Goal: Task Accomplishment & Management: Use online tool/utility

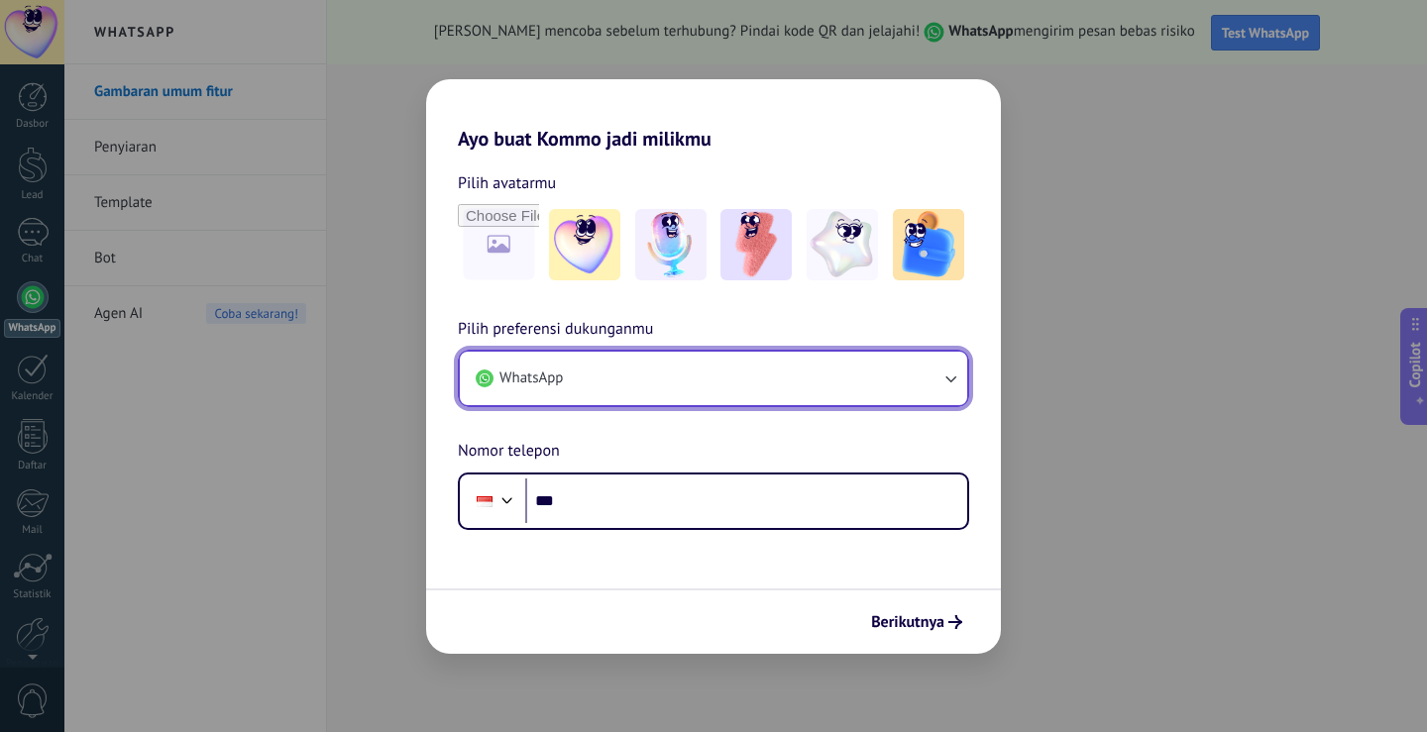
click at [951, 377] on icon "button" at bounding box center [950, 379] width 20 height 20
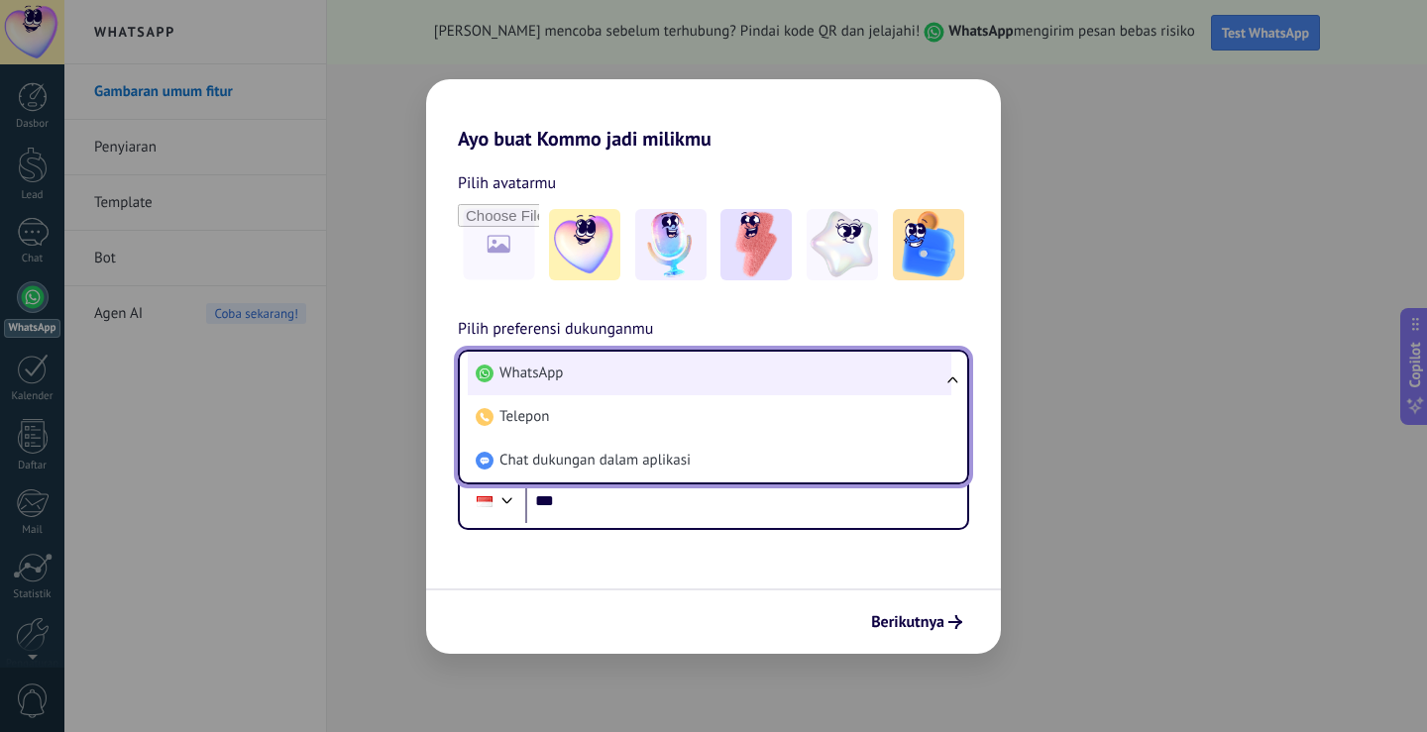
click at [584, 377] on li "WhatsApp" at bounding box center [710, 374] width 484 height 44
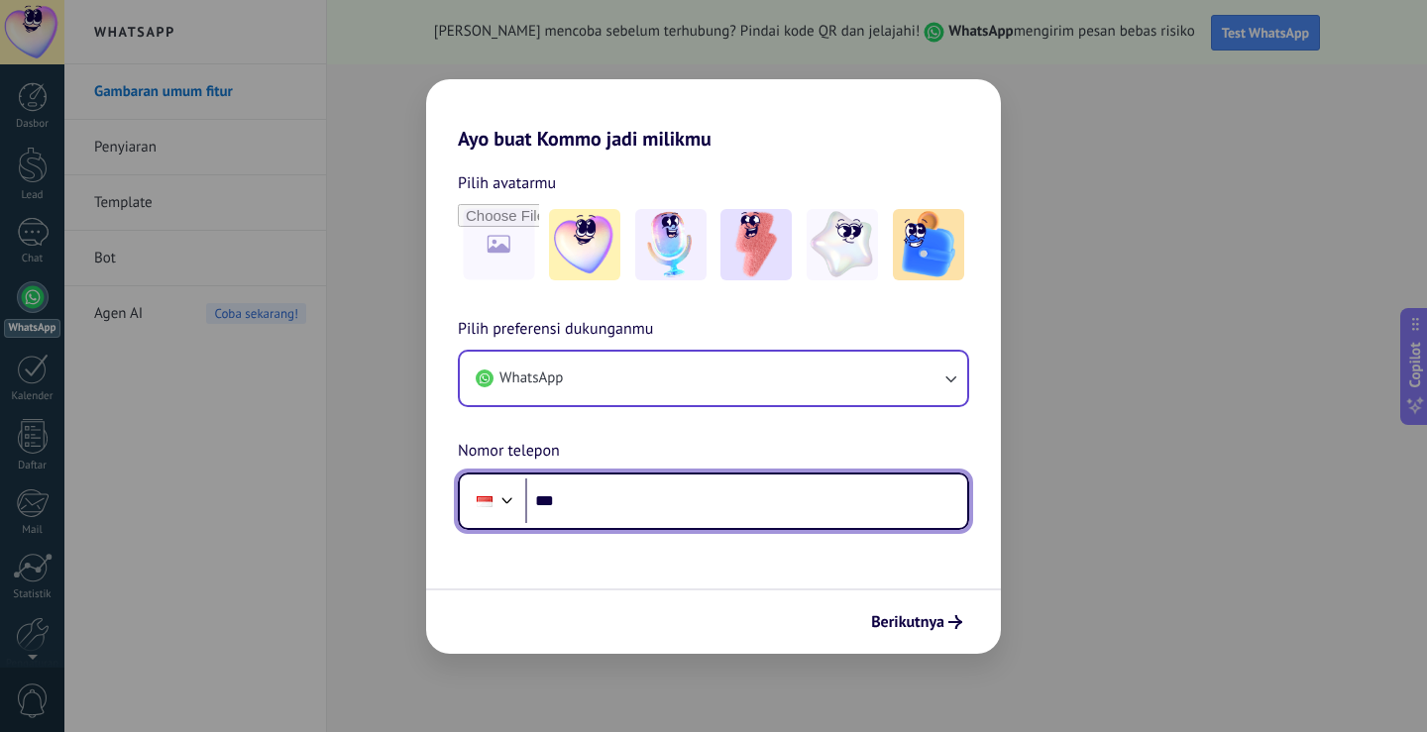
click at [582, 510] on input "***" at bounding box center [746, 502] width 442 height 46
type input "**********"
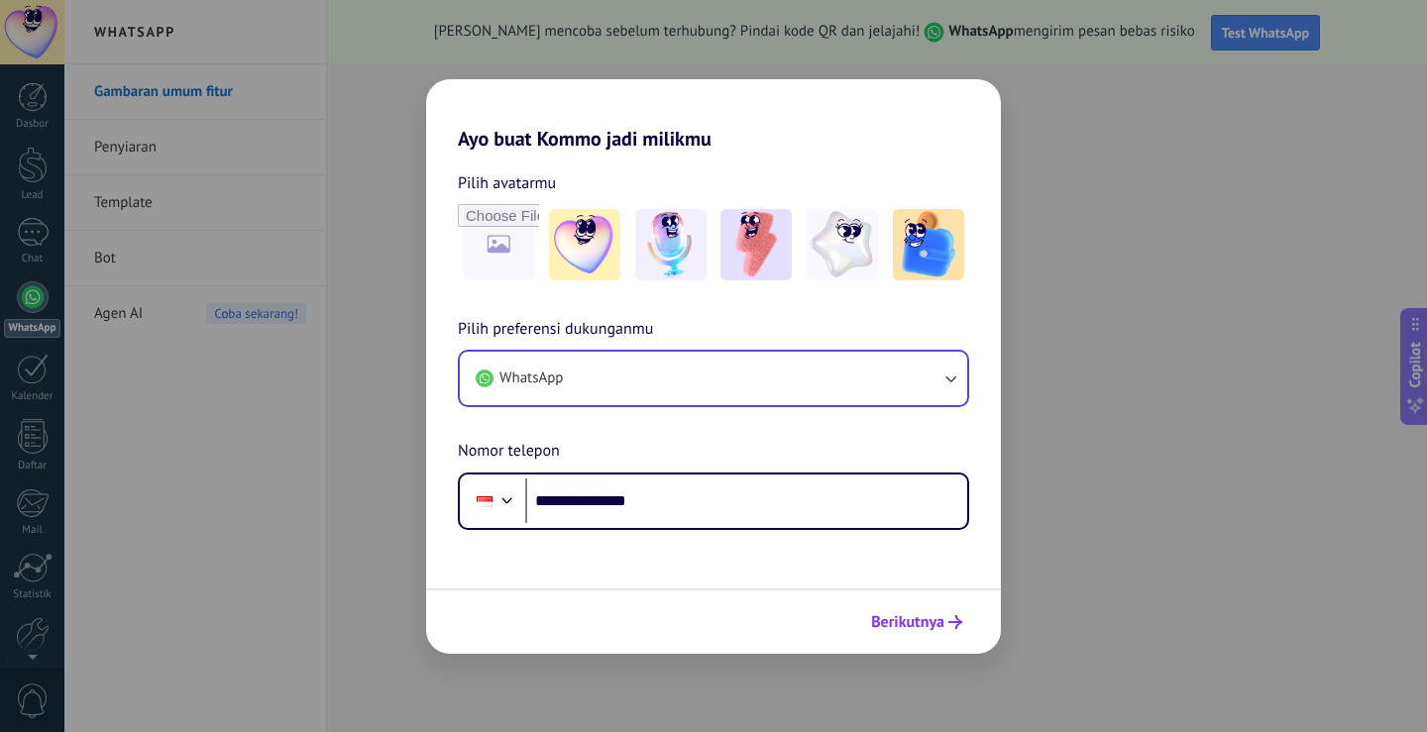
click at [951, 625] on icon "submit" at bounding box center [955, 622] width 14 height 14
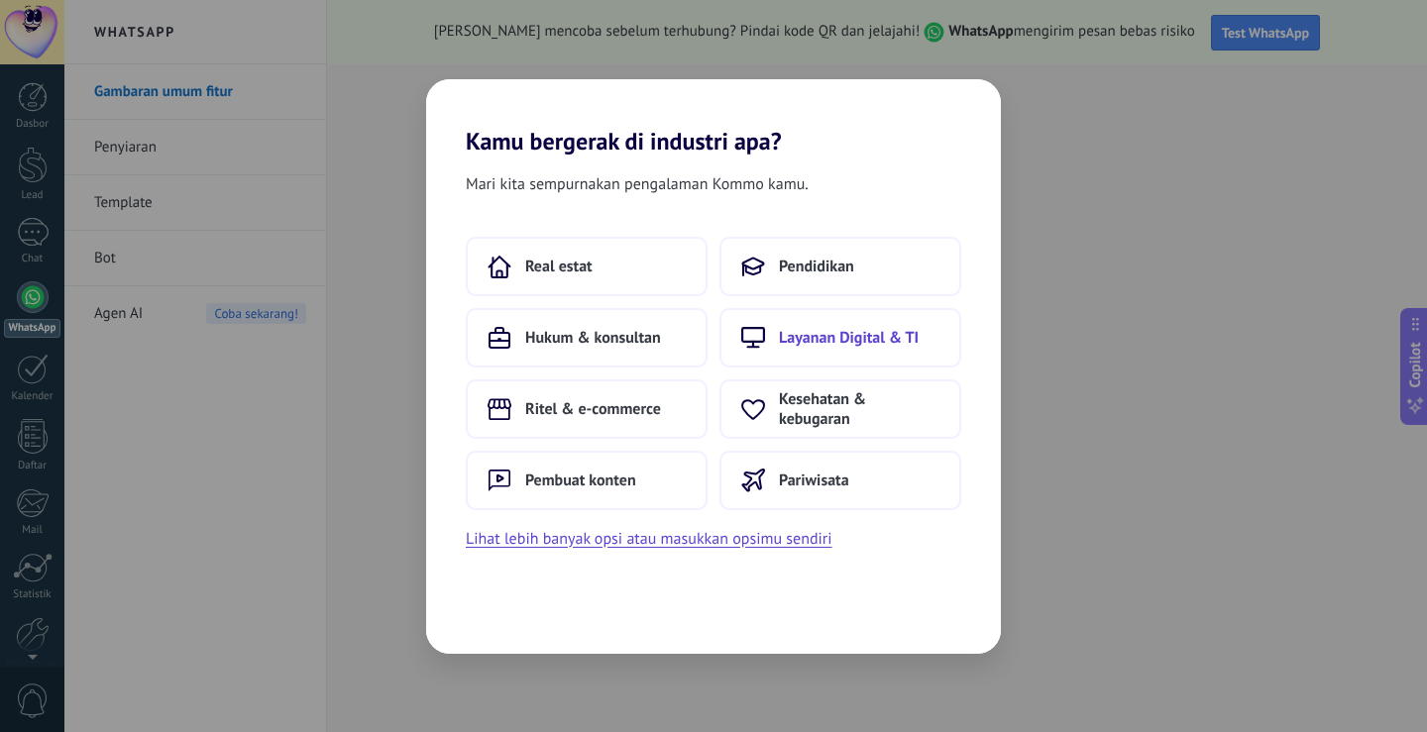
click at [855, 345] on span "Layanan Digital & TI" at bounding box center [849, 338] width 140 height 20
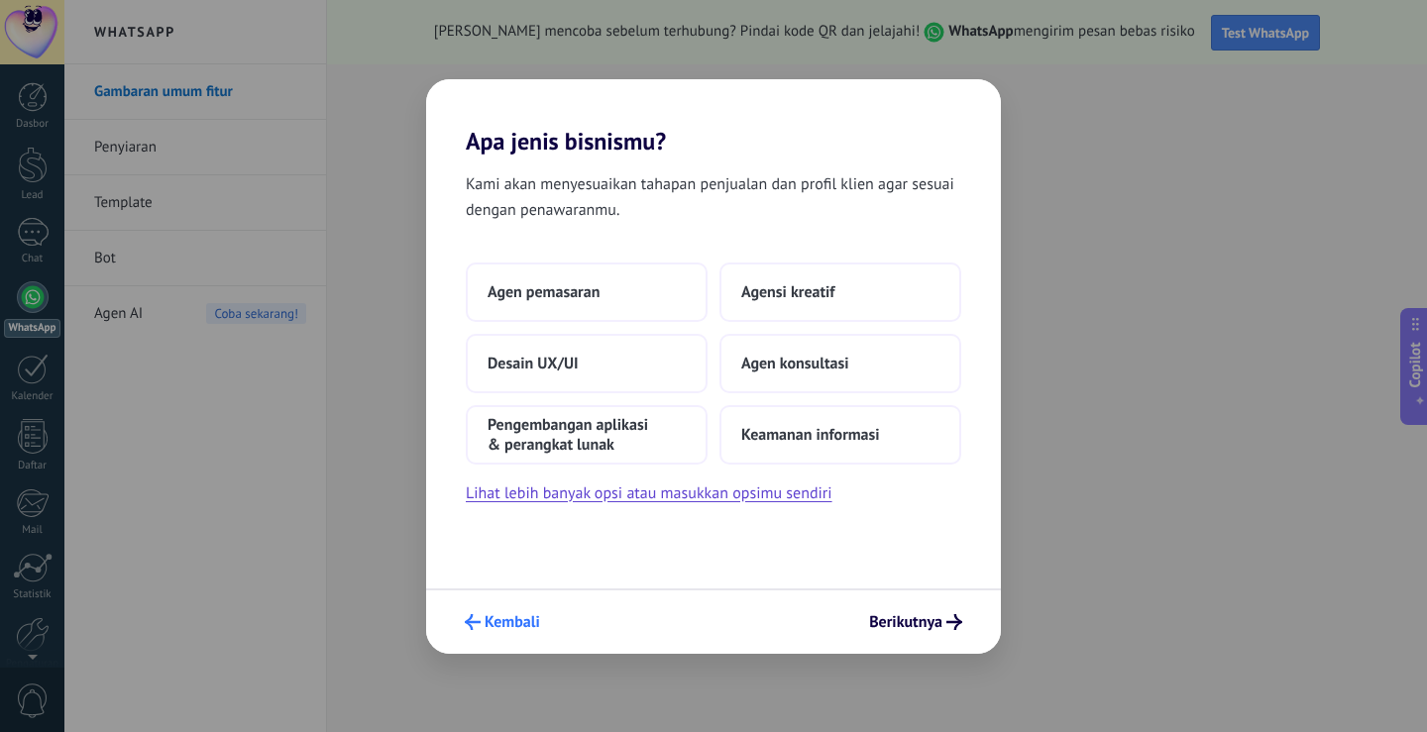
click at [469, 615] on icon "submit" at bounding box center [473, 622] width 16 height 16
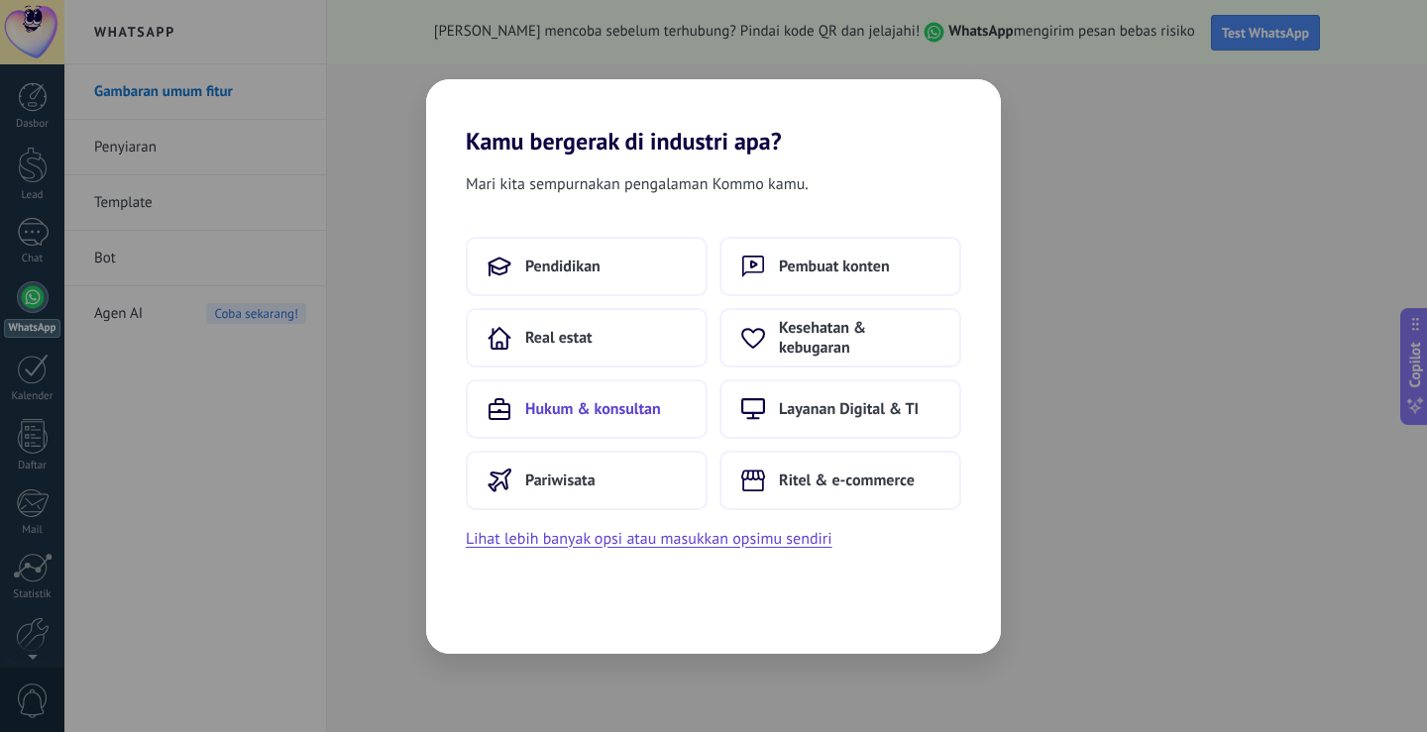
click at [570, 408] on span "Hukum & konsultan" at bounding box center [593, 409] width 136 height 20
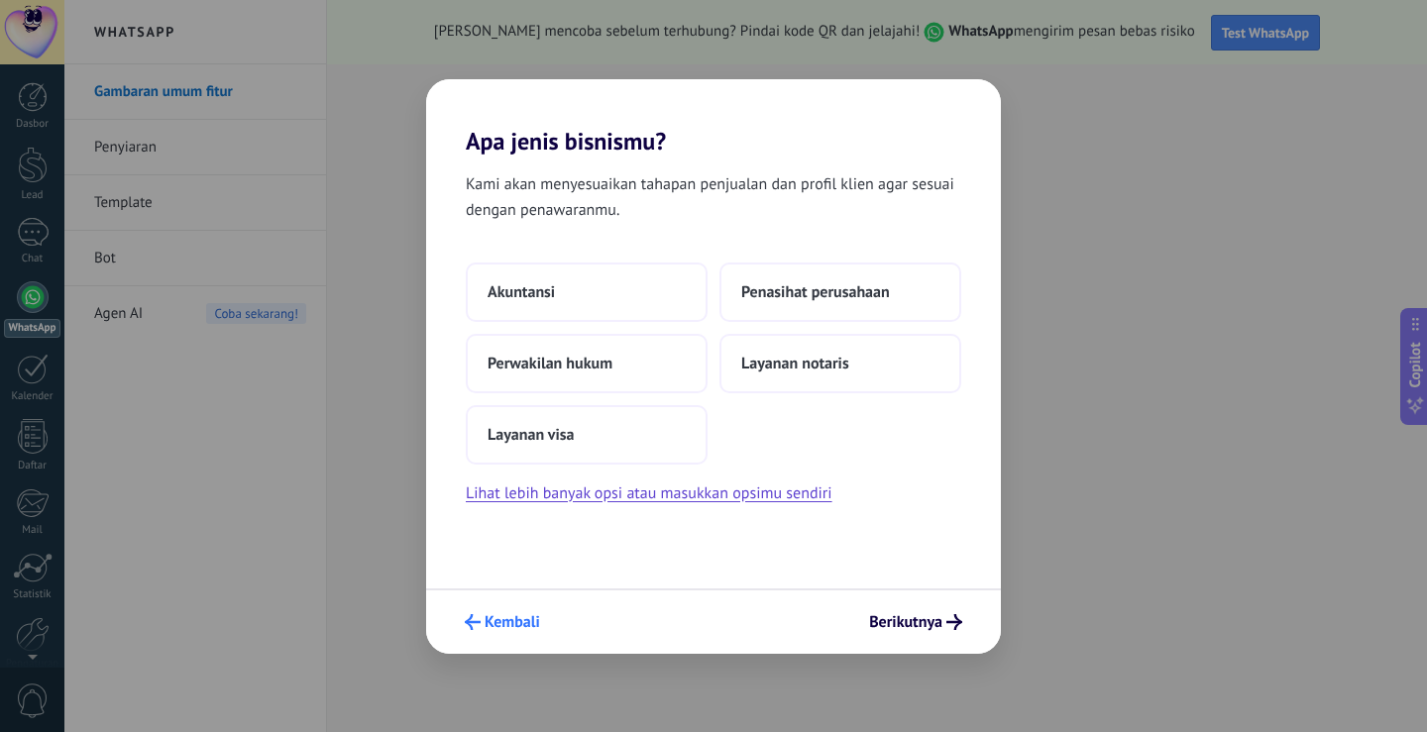
click at [472, 619] on icon "submit" at bounding box center [473, 622] width 16 height 16
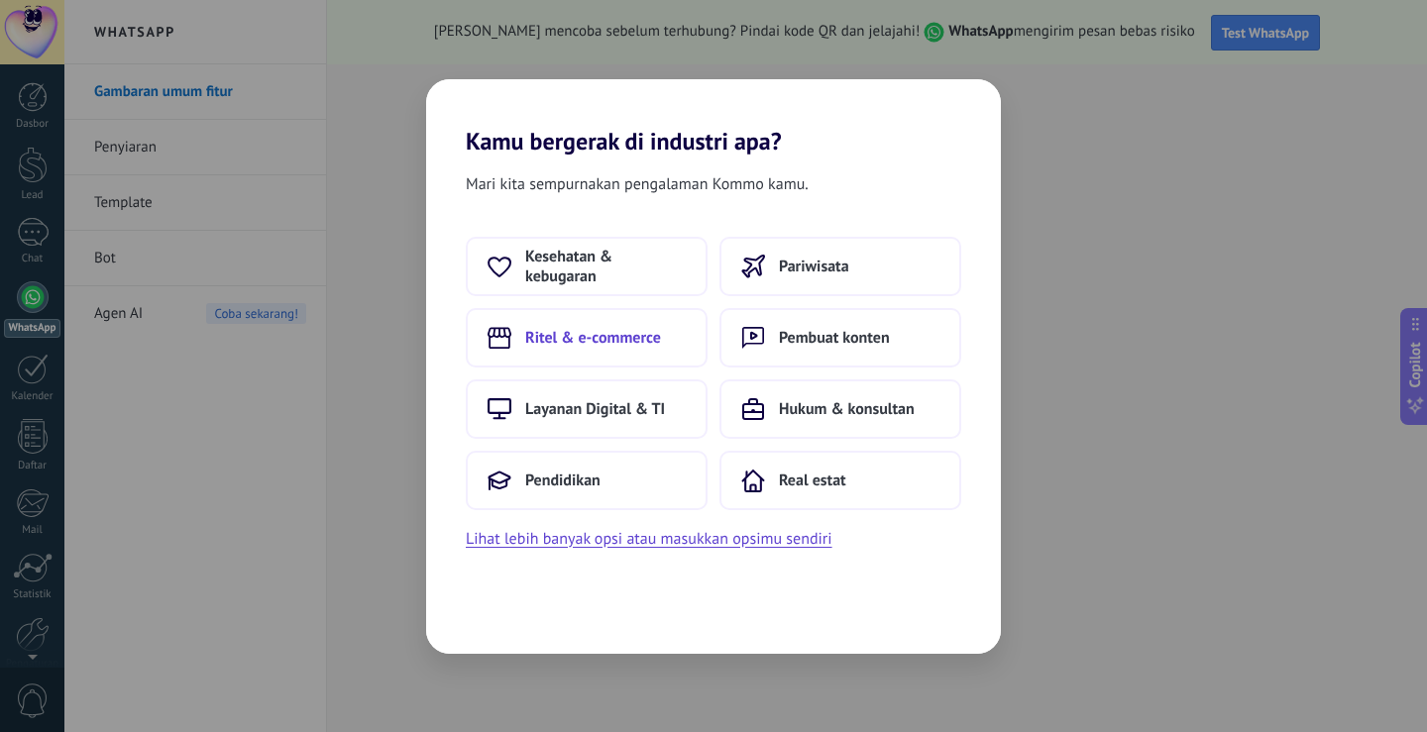
click at [561, 335] on span "Ritel & e-commerce" at bounding box center [593, 338] width 136 height 20
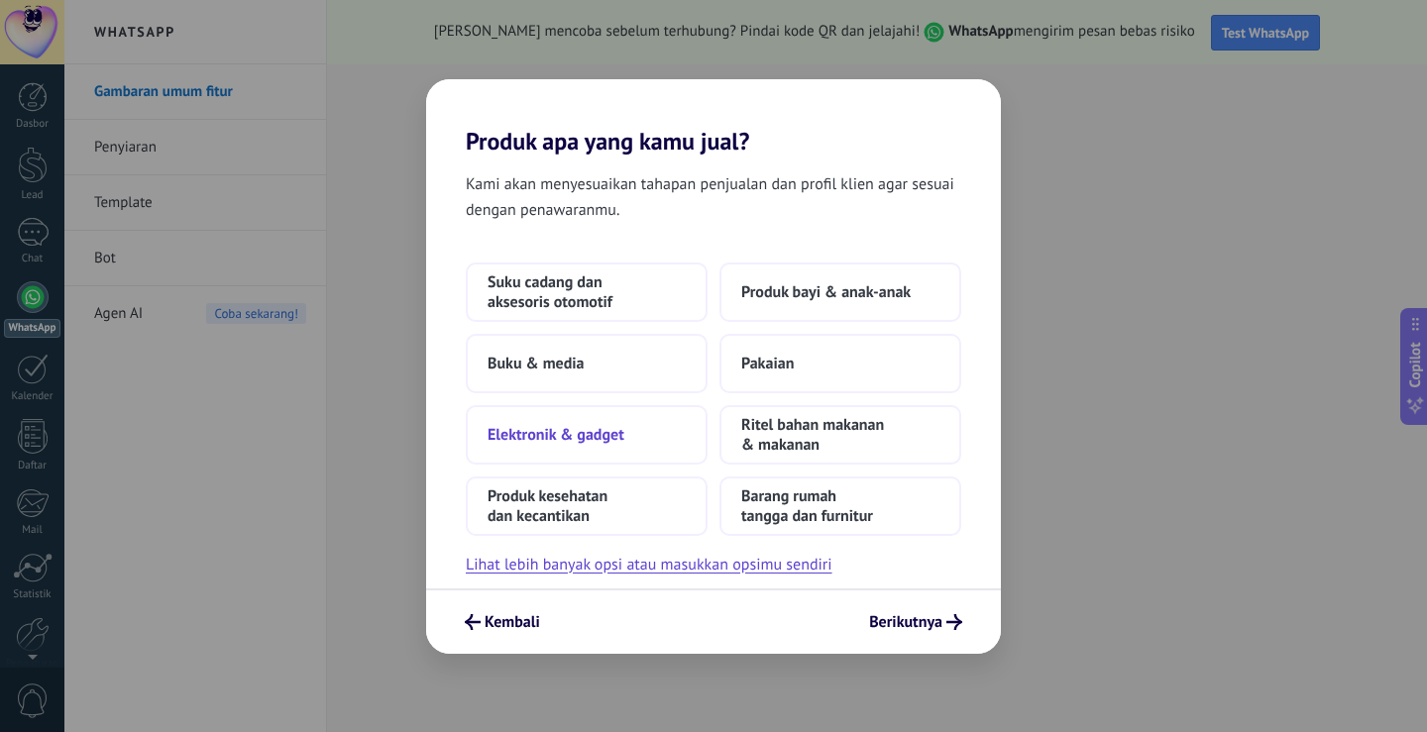
click at [568, 439] on span "Elektronik & gadget" at bounding box center [555, 435] width 137 height 20
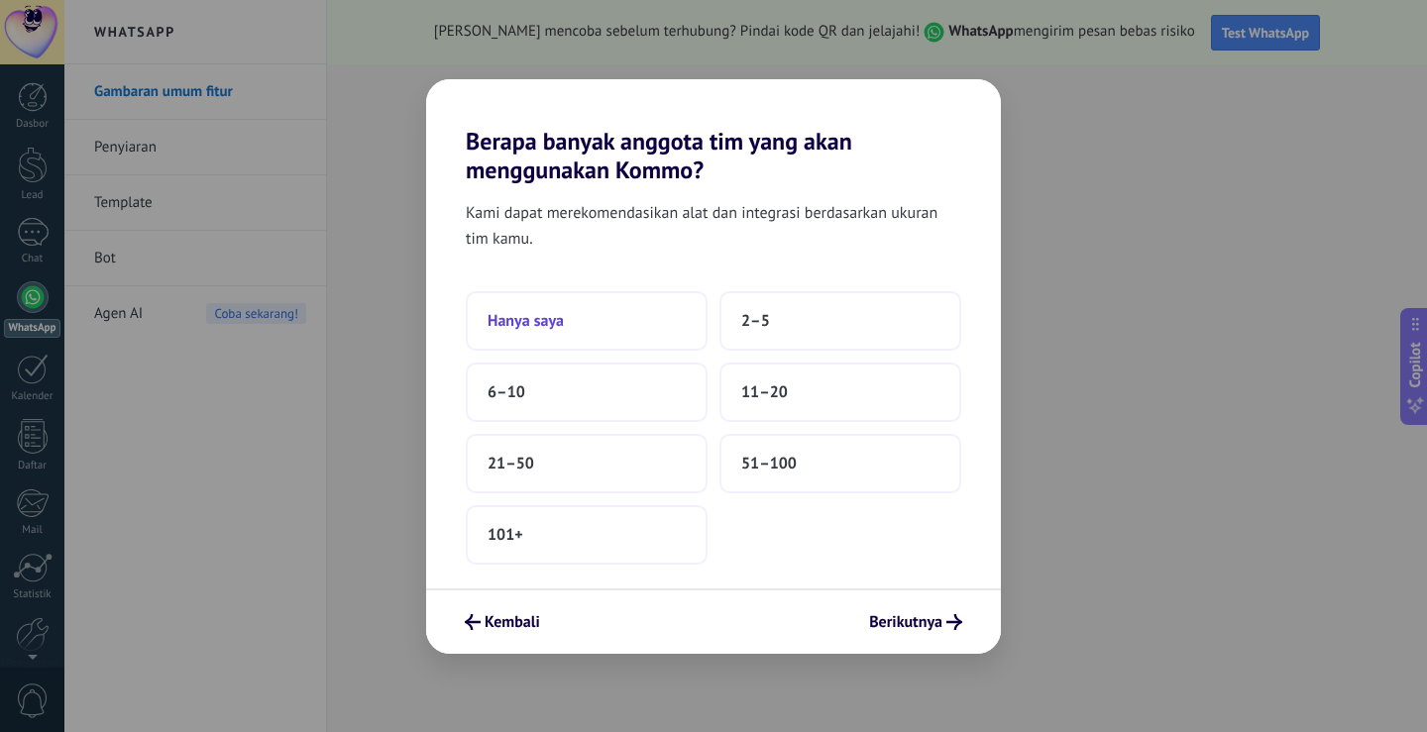
click at [544, 326] on span "Hanya saya" at bounding box center [525, 321] width 76 height 20
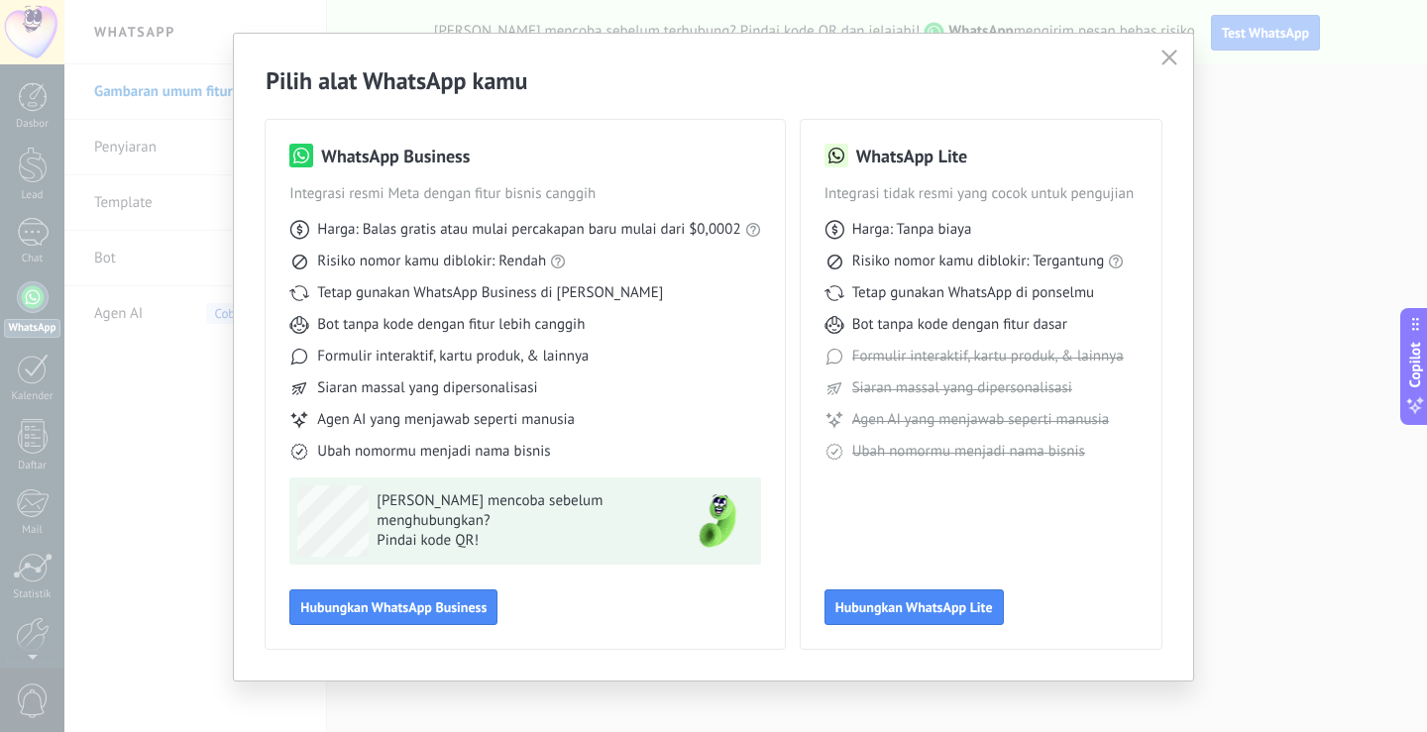
scroll to position [46, 0]
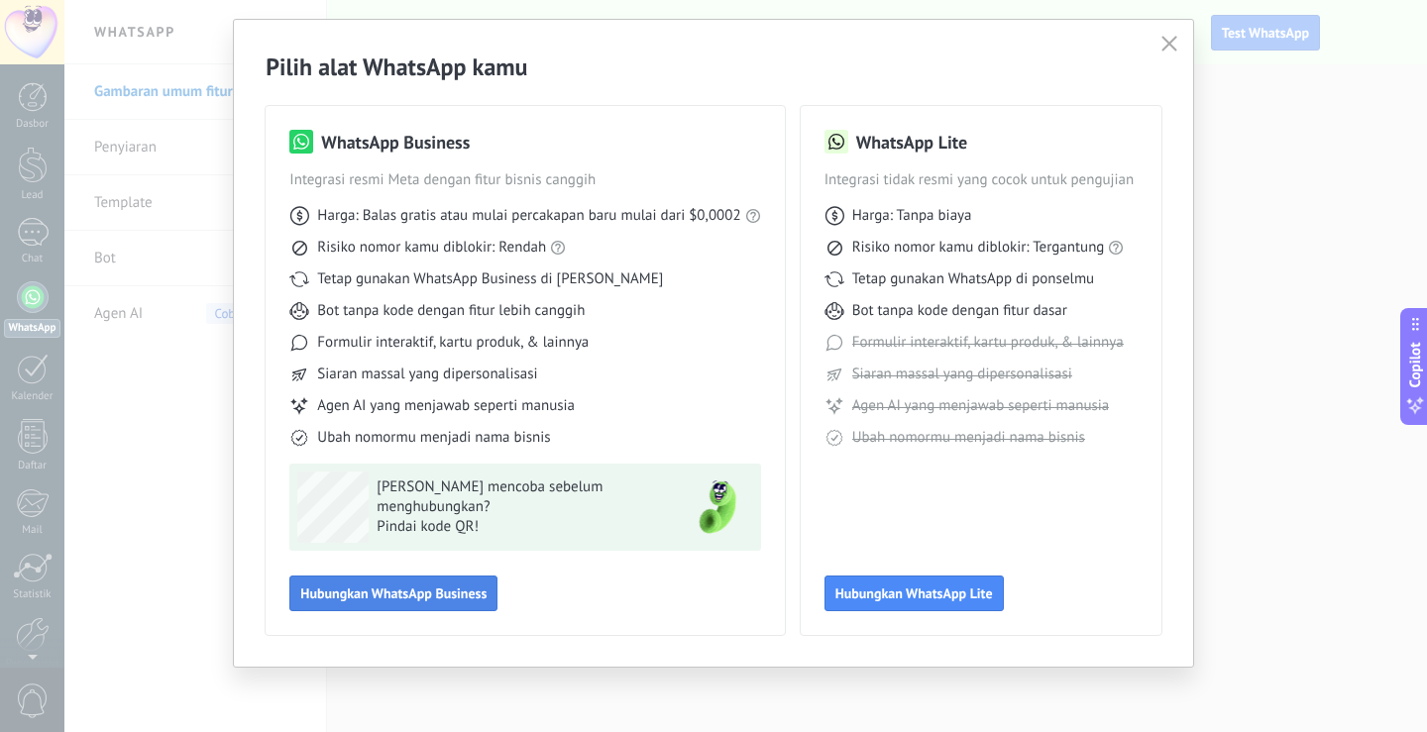
click at [388, 600] on span "Hubungkan WhatsApp Business" at bounding box center [393, 594] width 186 height 14
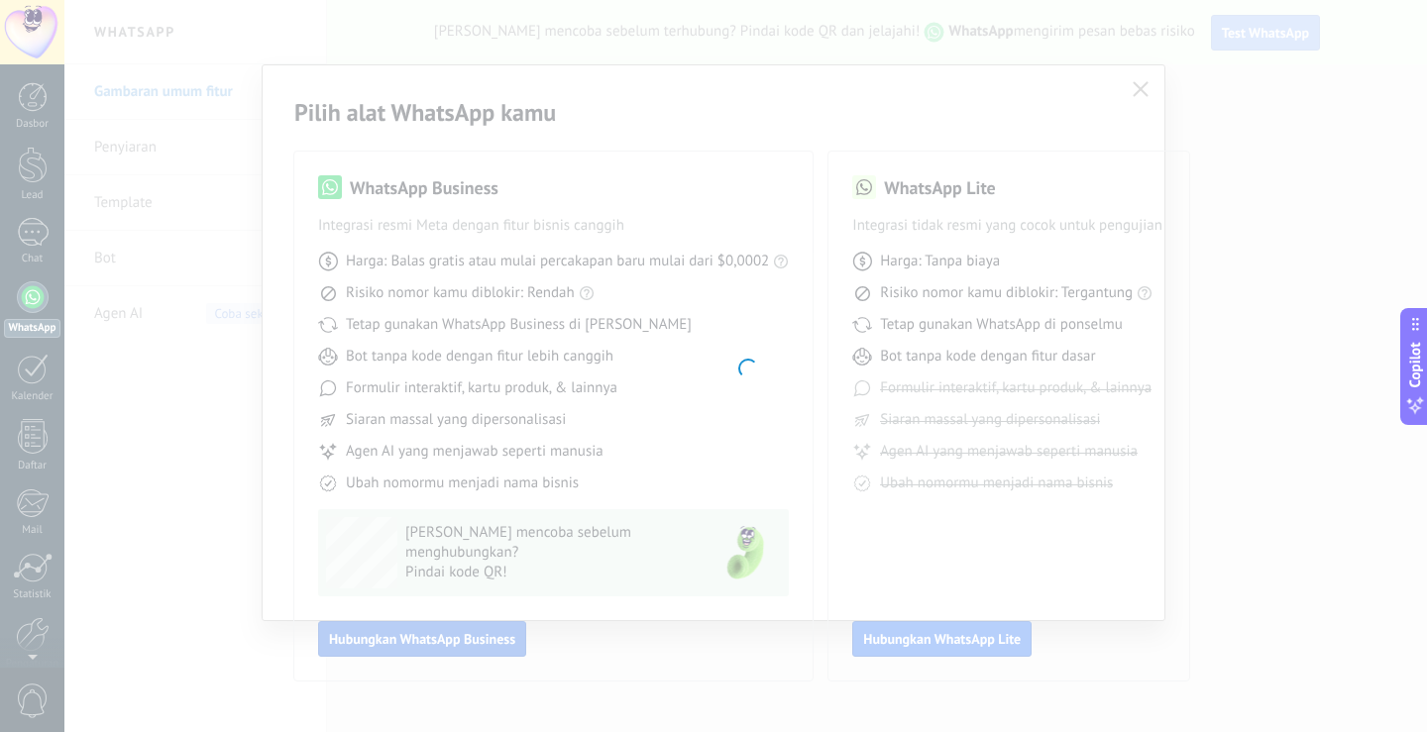
scroll to position [0, 0]
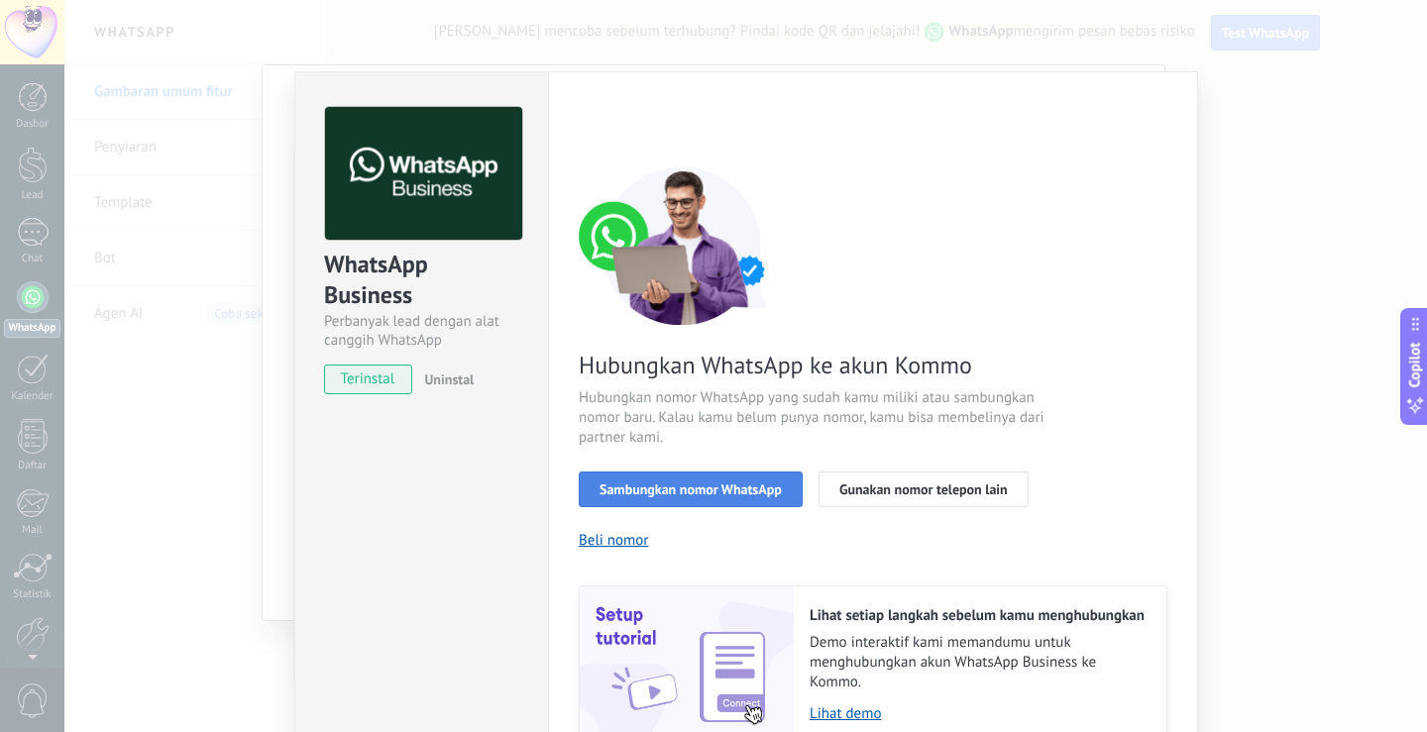
scroll to position [100, 0]
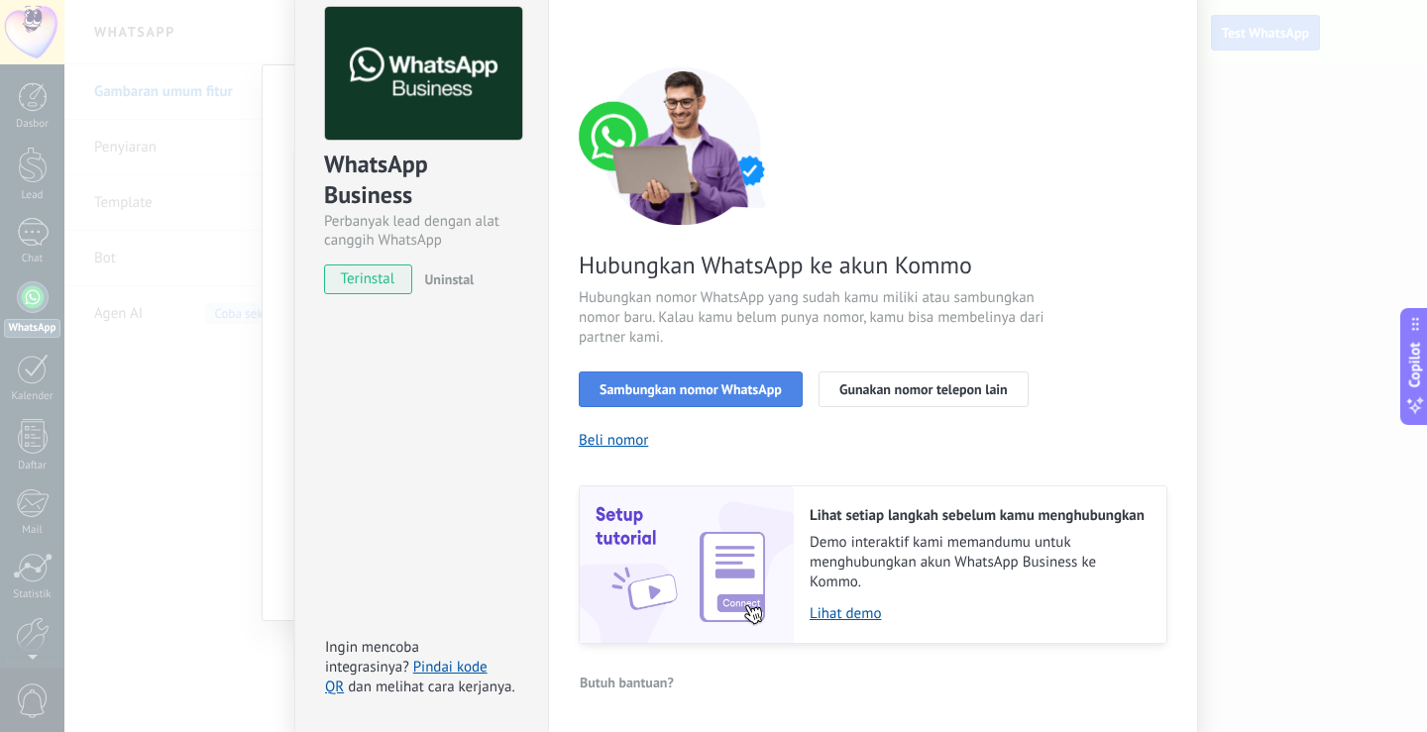
click at [686, 382] on span "Sambungkan nomor WhatsApp" at bounding box center [690, 389] width 182 height 14
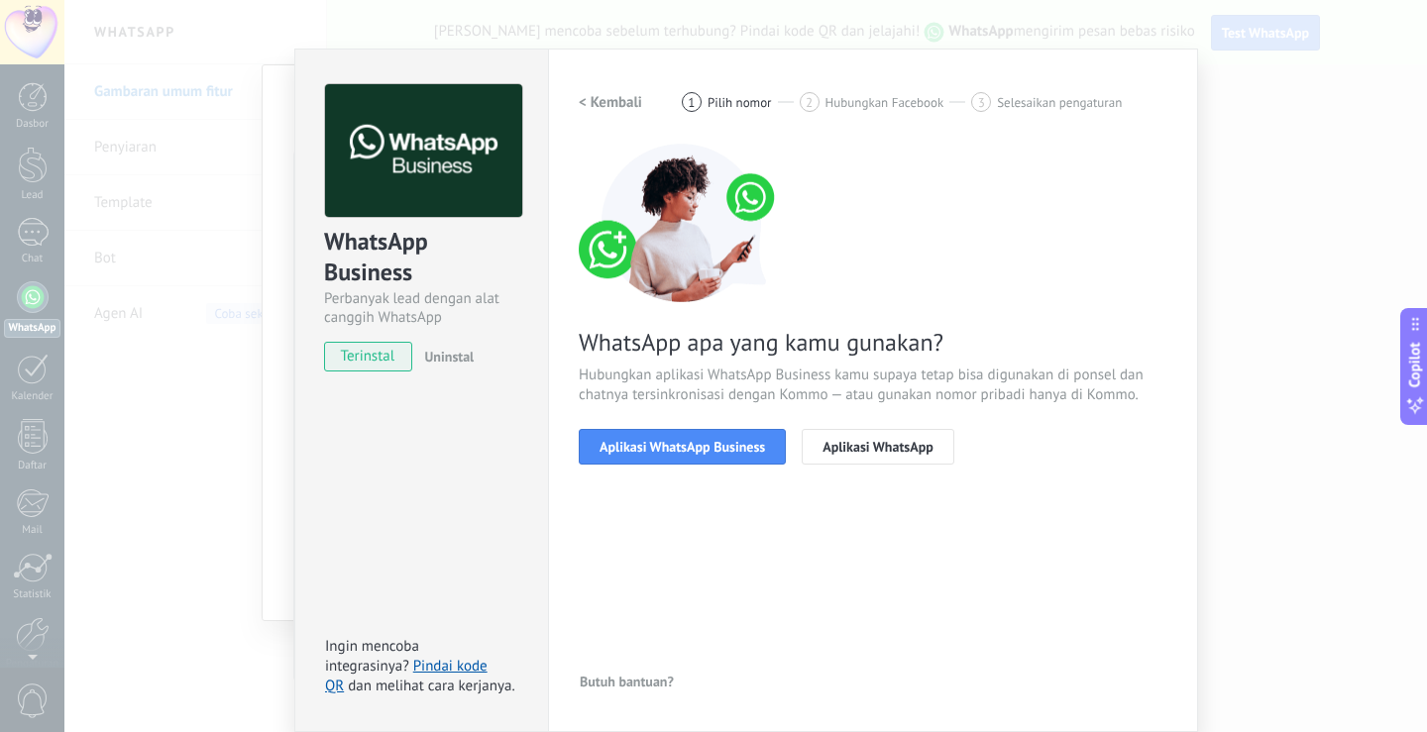
click at [355, 363] on span "terinstal" at bounding box center [368, 357] width 86 height 30
click at [667, 441] on span "Aplikasi WhatsApp Business" at bounding box center [681, 447] width 165 height 14
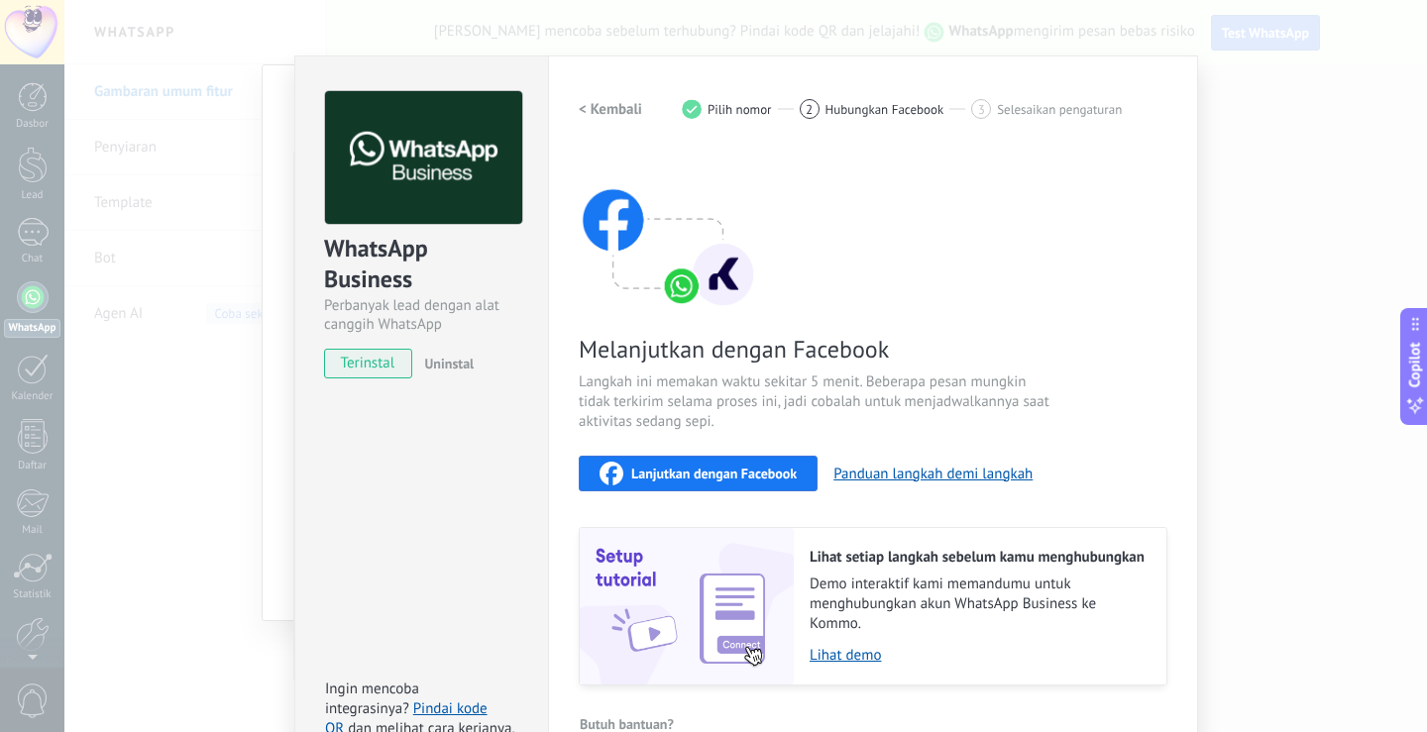
scroll to position [0, 0]
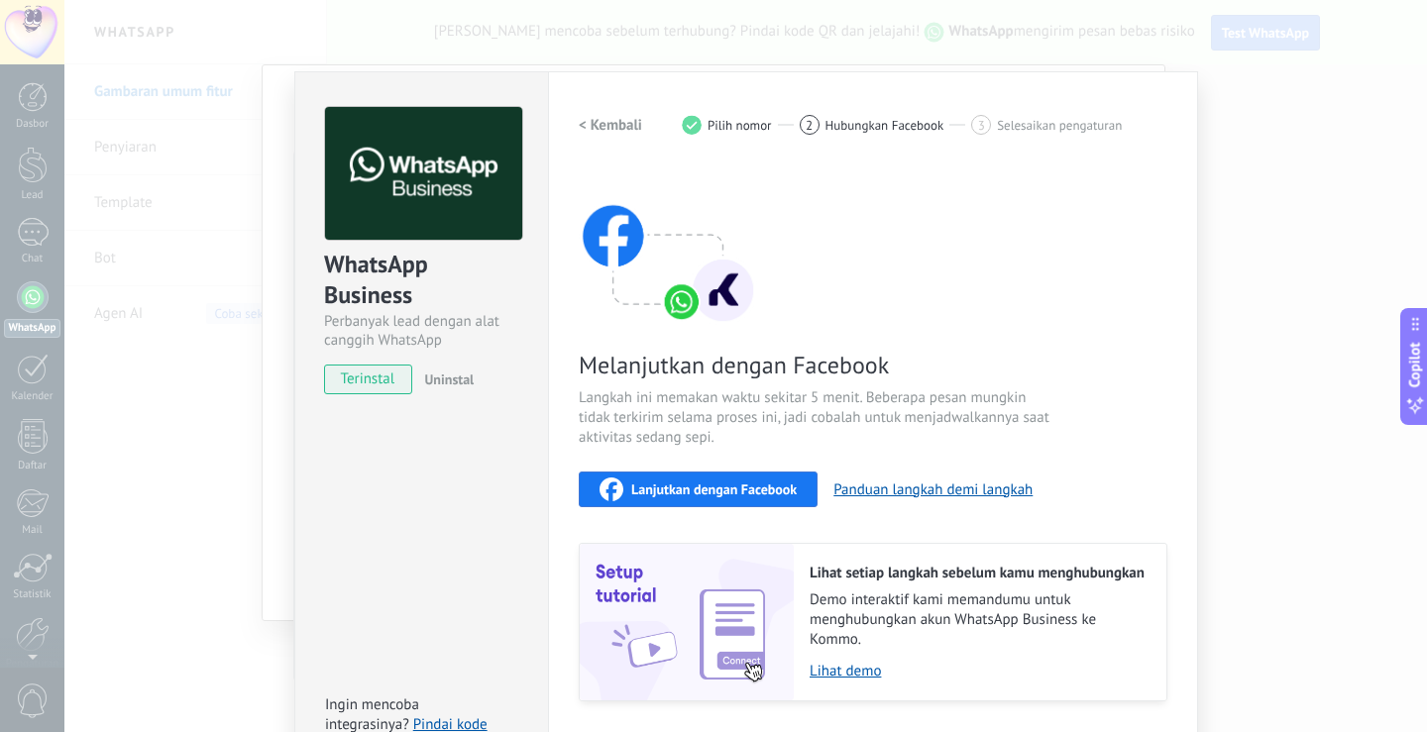
click at [678, 488] on span "Lanjutkan dengan Facebook" at bounding box center [713, 490] width 165 height 14
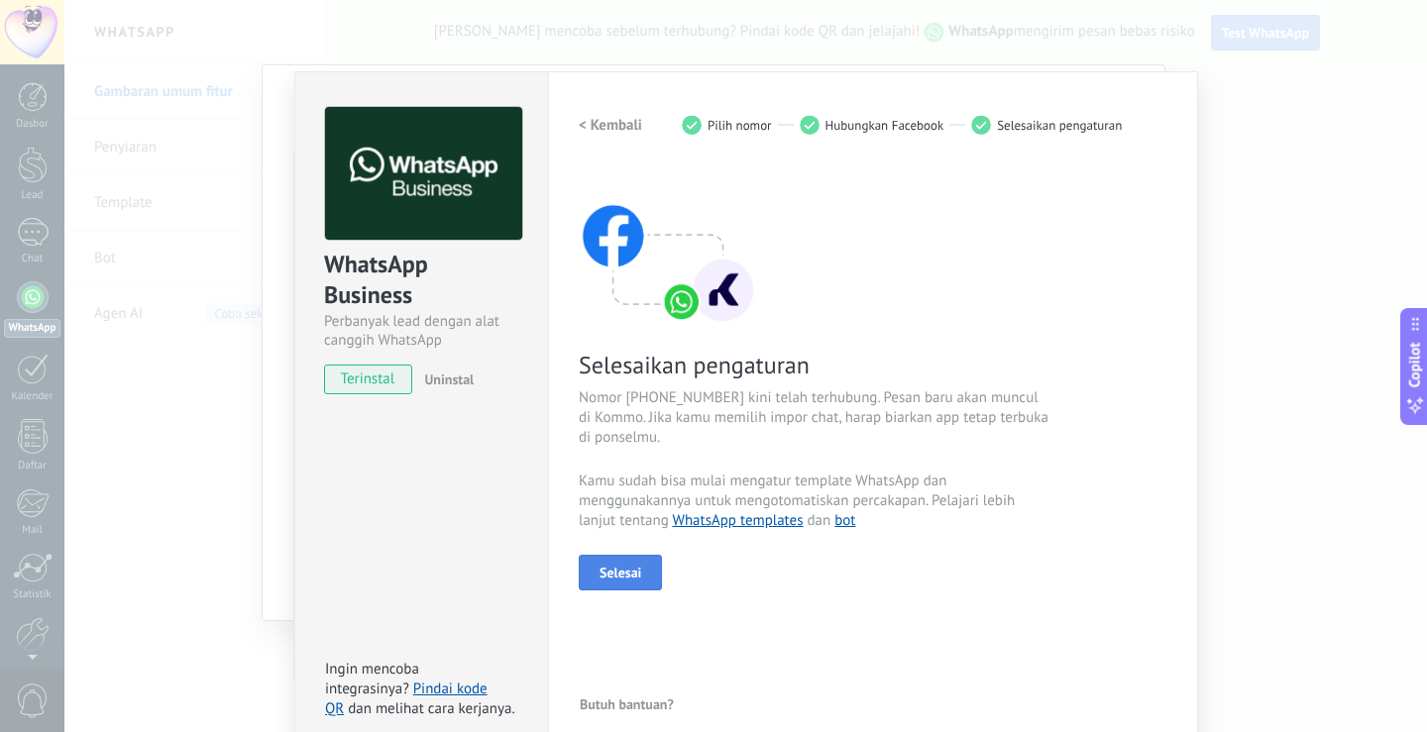
click at [607, 566] on span "Selesai" at bounding box center [620, 573] width 42 height 14
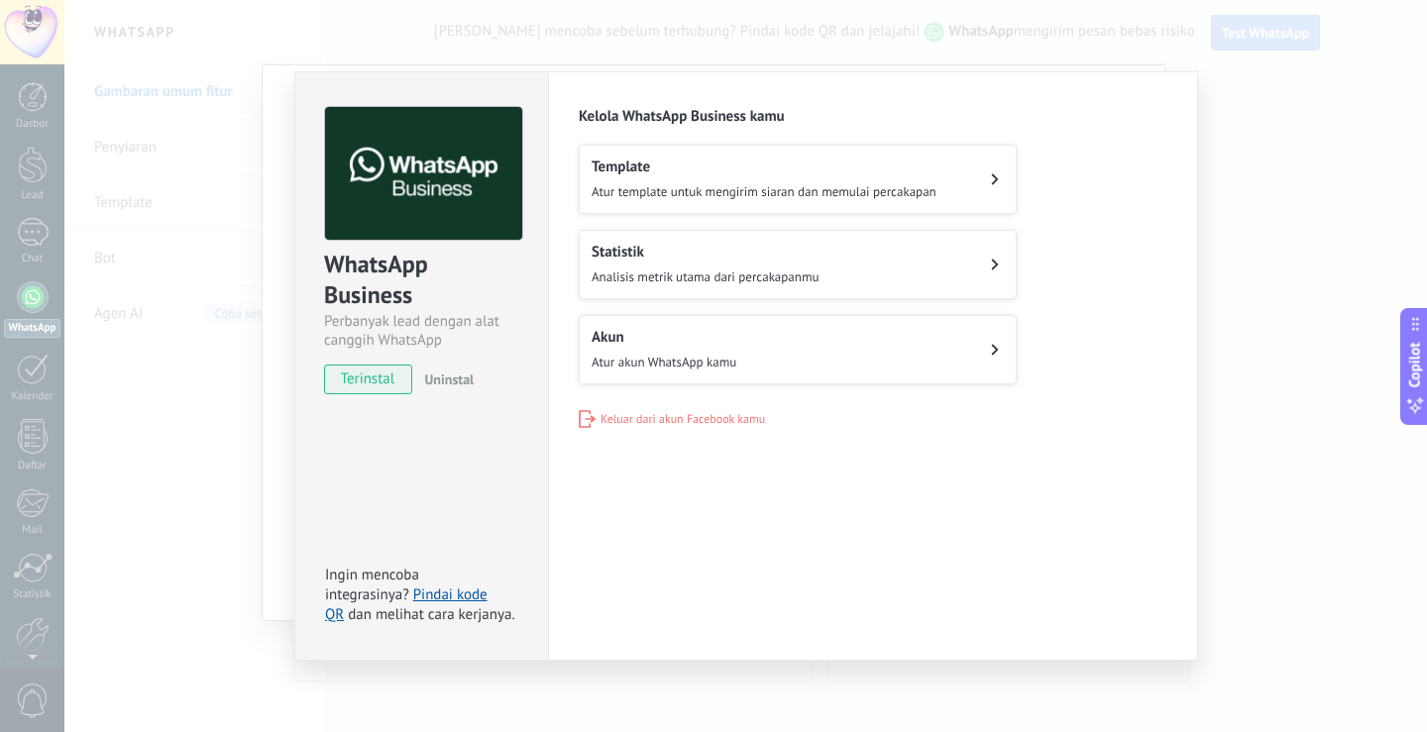
click at [989, 183] on button "Template Atur template untuk mengirim siaran dan memulai percakapan" at bounding box center [798, 179] width 438 height 69
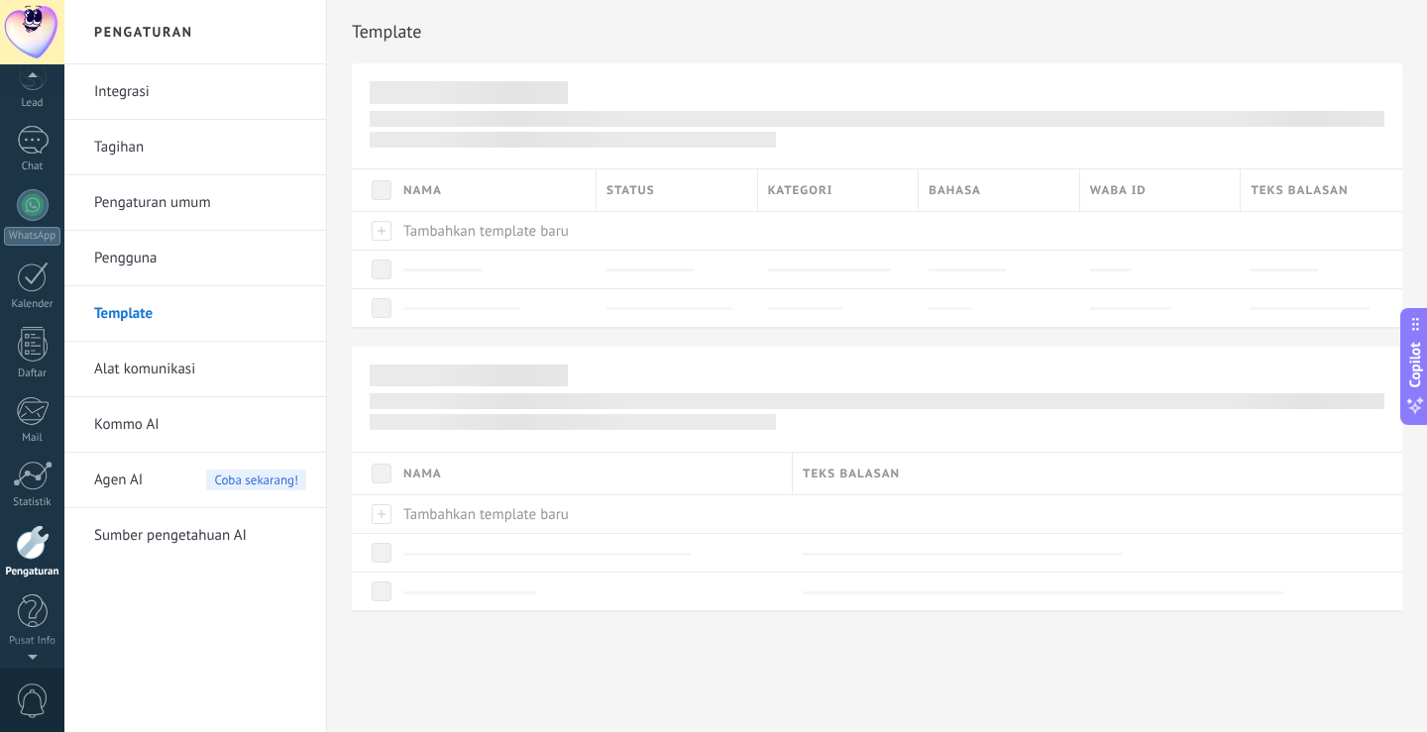
scroll to position [11, 0]
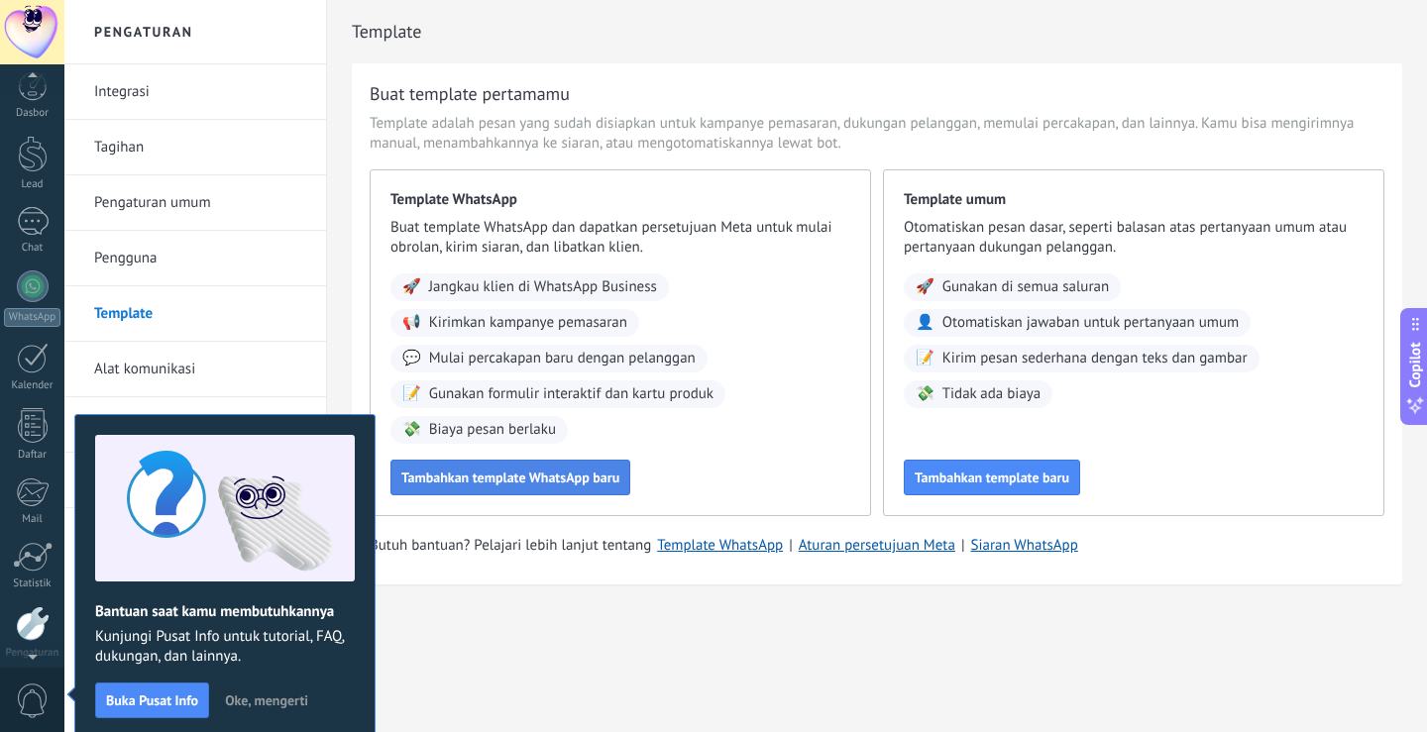
click at [561, 485] on span "Tambahkan template WhatsApp baru" at bounding box center [510, 478] width 218 height 14
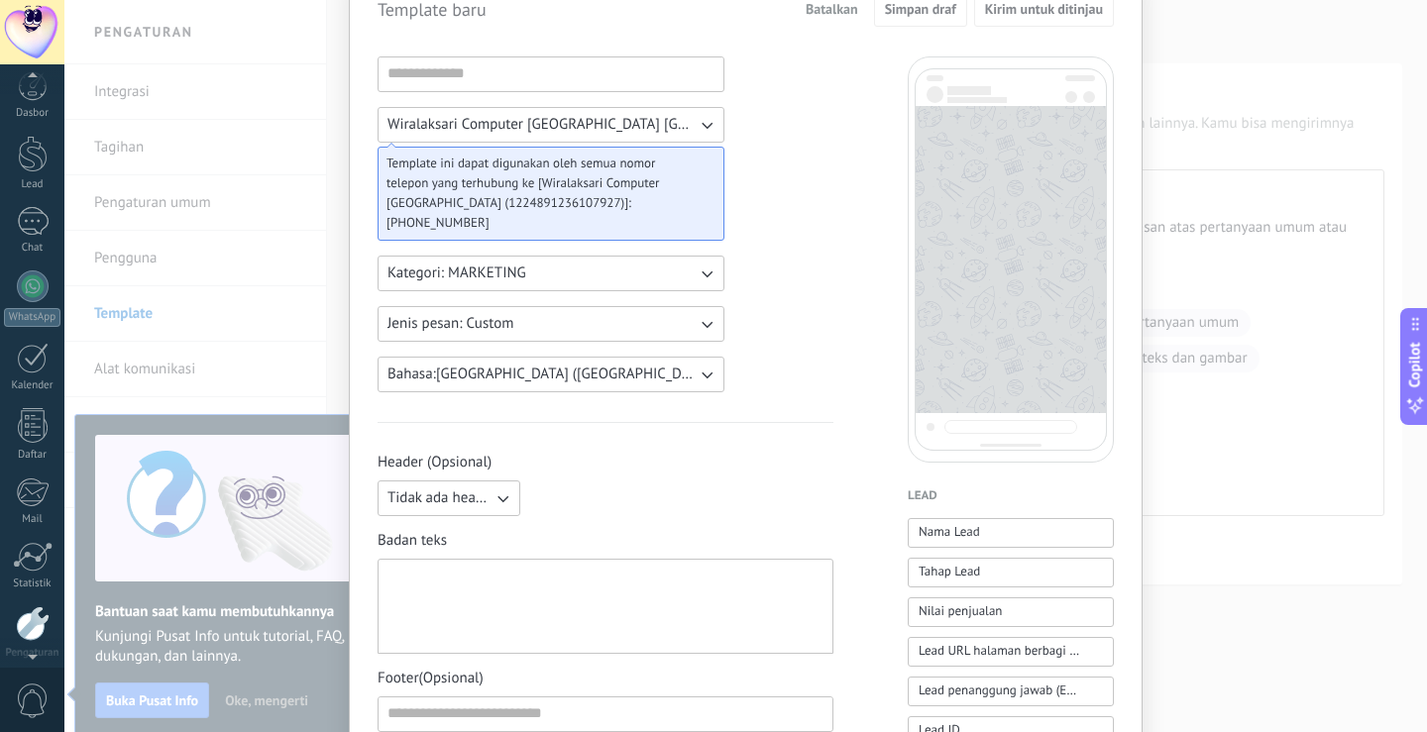
scroll to position [0, 0]
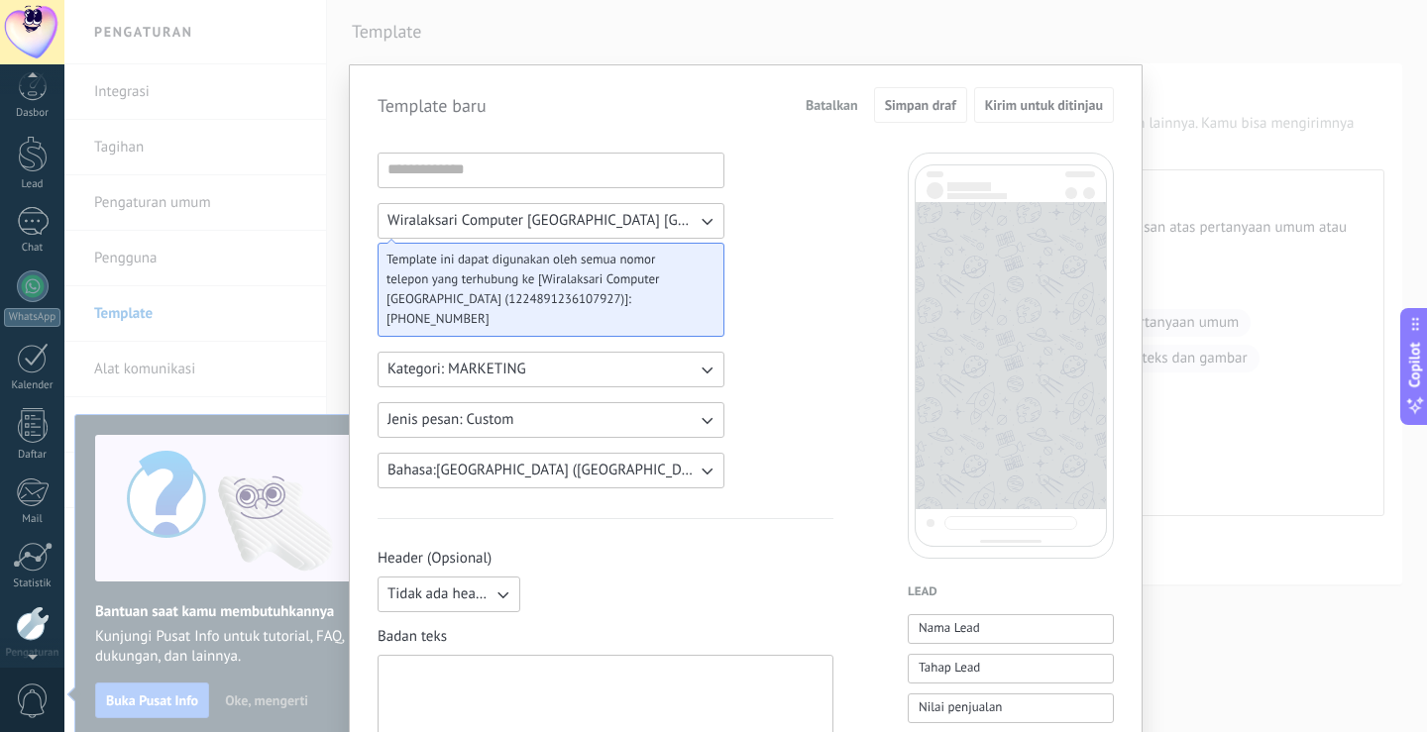
click at [697, 371] on icon "button" at bounding box center [707, 370] width 20 height 20
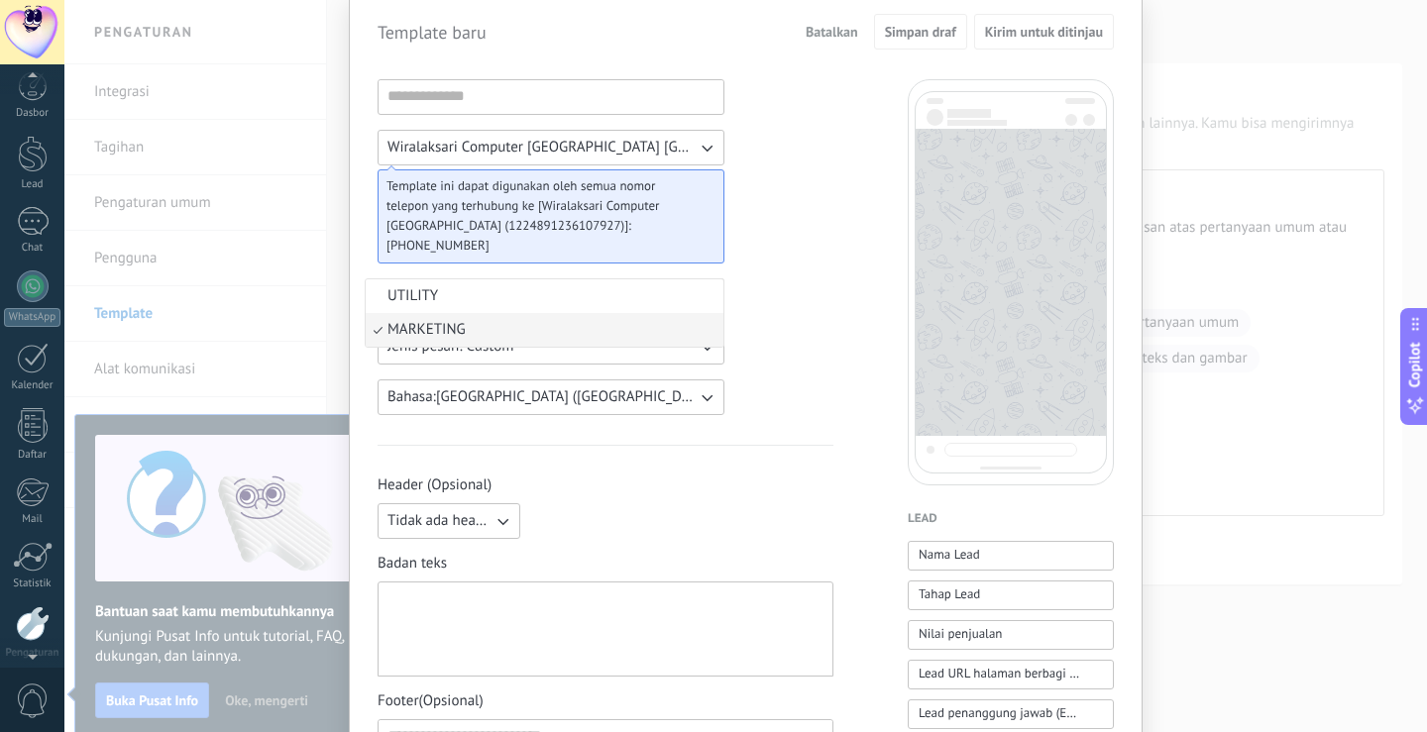
scroll to position [198, 0]
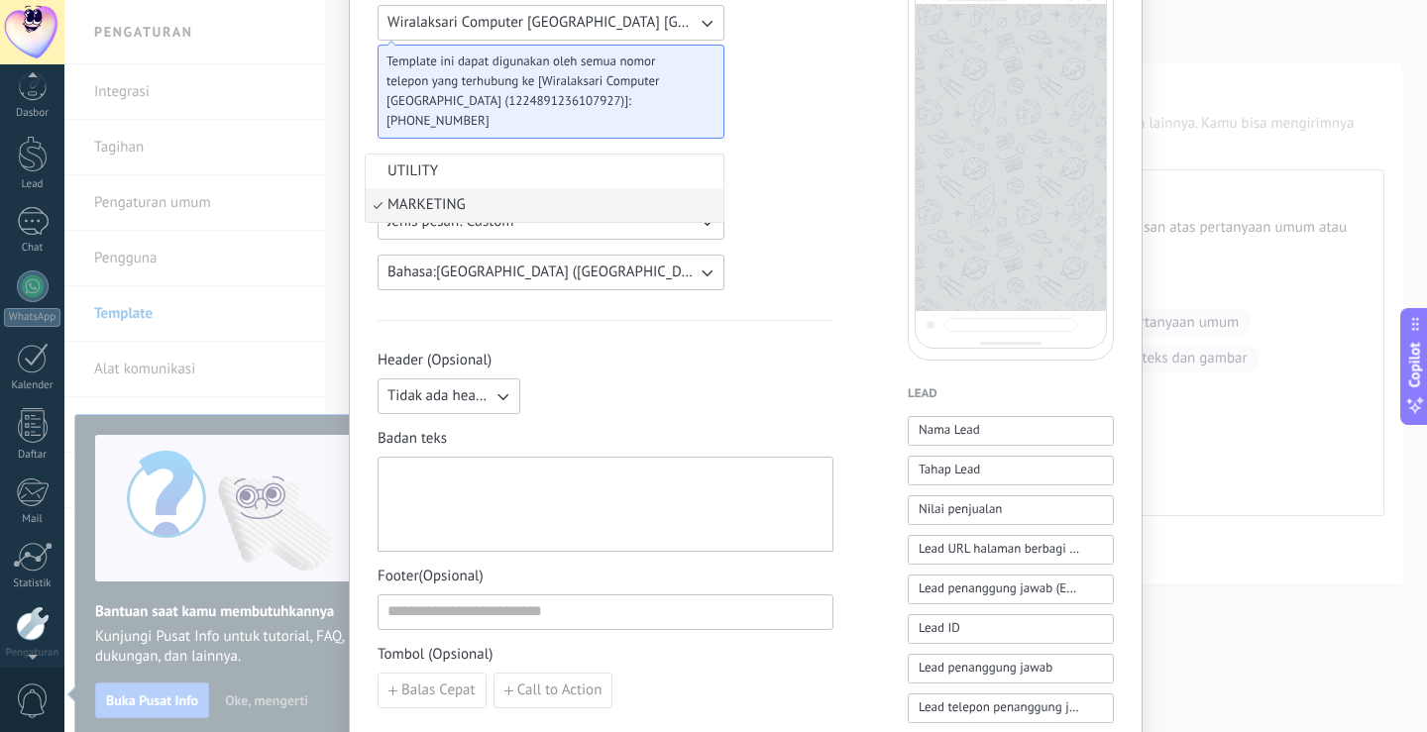
click at [448, 203] on span "MARKETING" at bounding box center [426, 205] width 78 height 20
click at [704, 232] on button "Jenis pesan: Custom" at bounding box center [550, 222] width 347 height 36
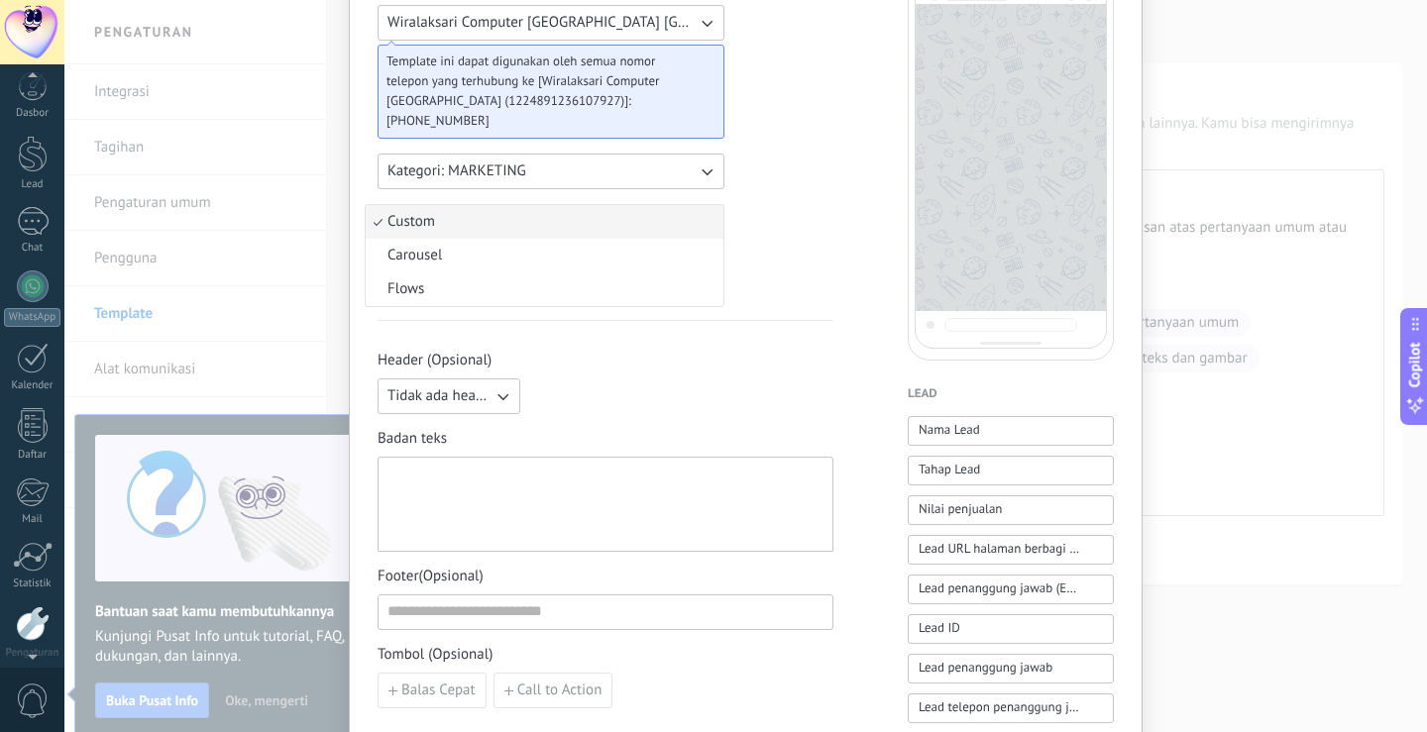
click at [704, 232] on li "Custom" at bounding box center [545, 222] width 358 height 34
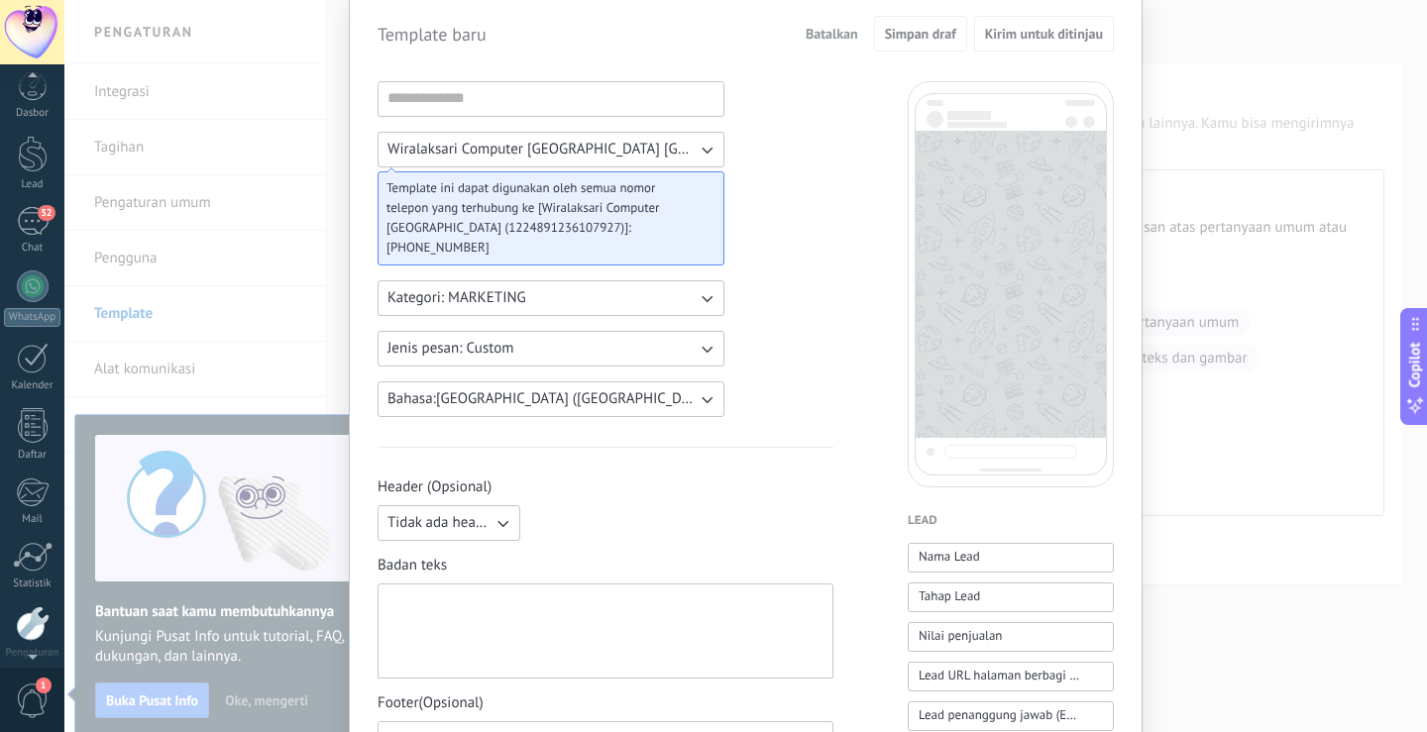
scroll to position [0, 0]
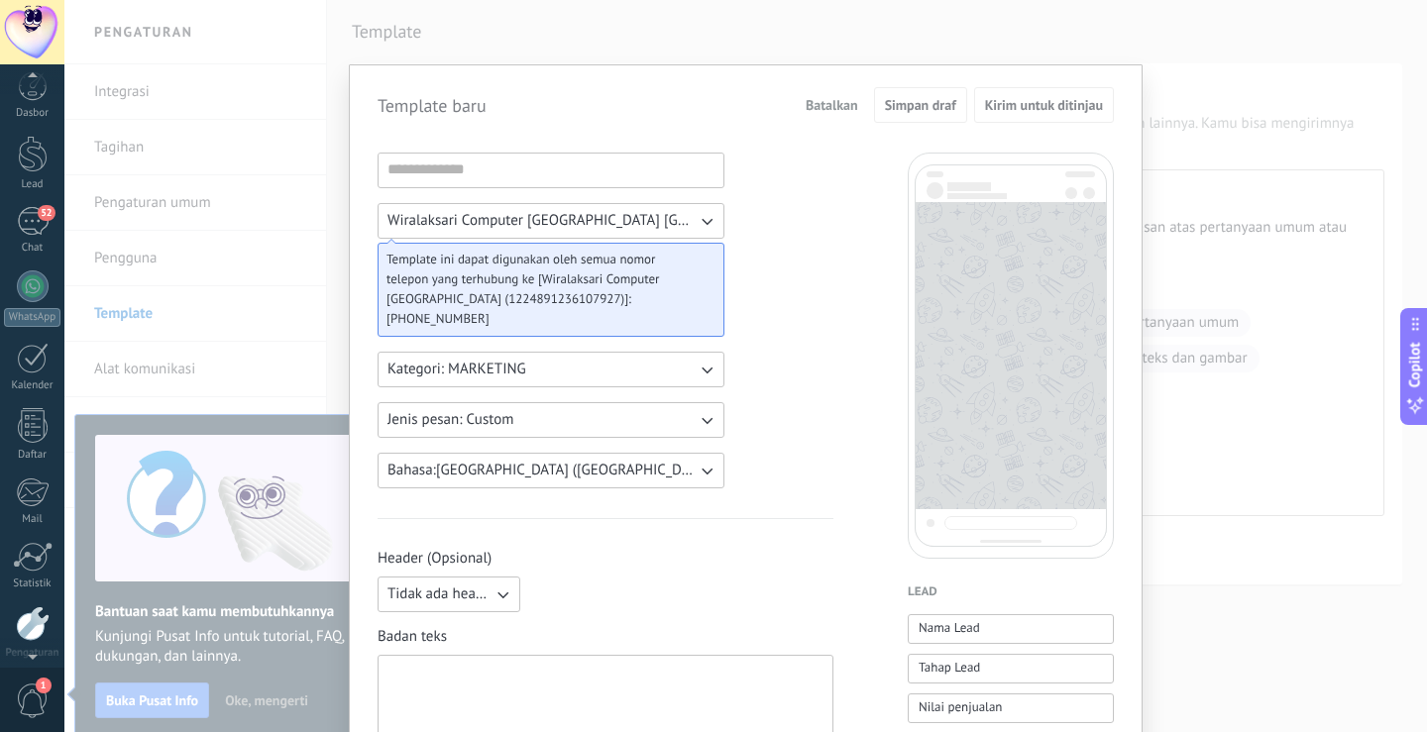
click at [509, 597] on button "Tidak ada header" at bounding box center [448, 595] width 143 height 36
click at [607, 582] on div "Tidak ada header Tidak ada header Teks Gambar atau file" at bounding box center [605, 595] width 456 height 36
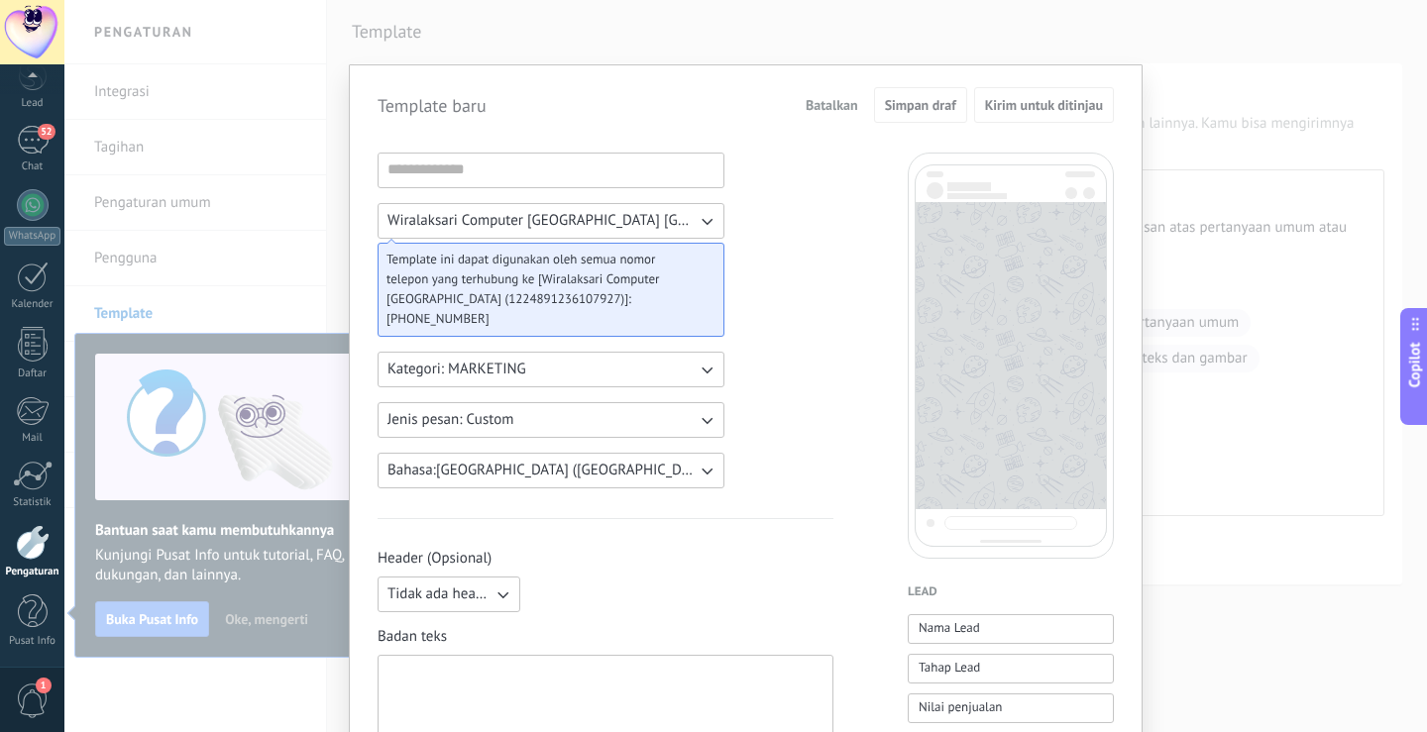
click at [25, 125] on div "Dasbor Lead 52 Chat WhatsApp Pelanggan" at bounding box center [32, 329] width 64 height 678
click at [27, 213] on div at bounding box center [33, 205] width 32 height 32
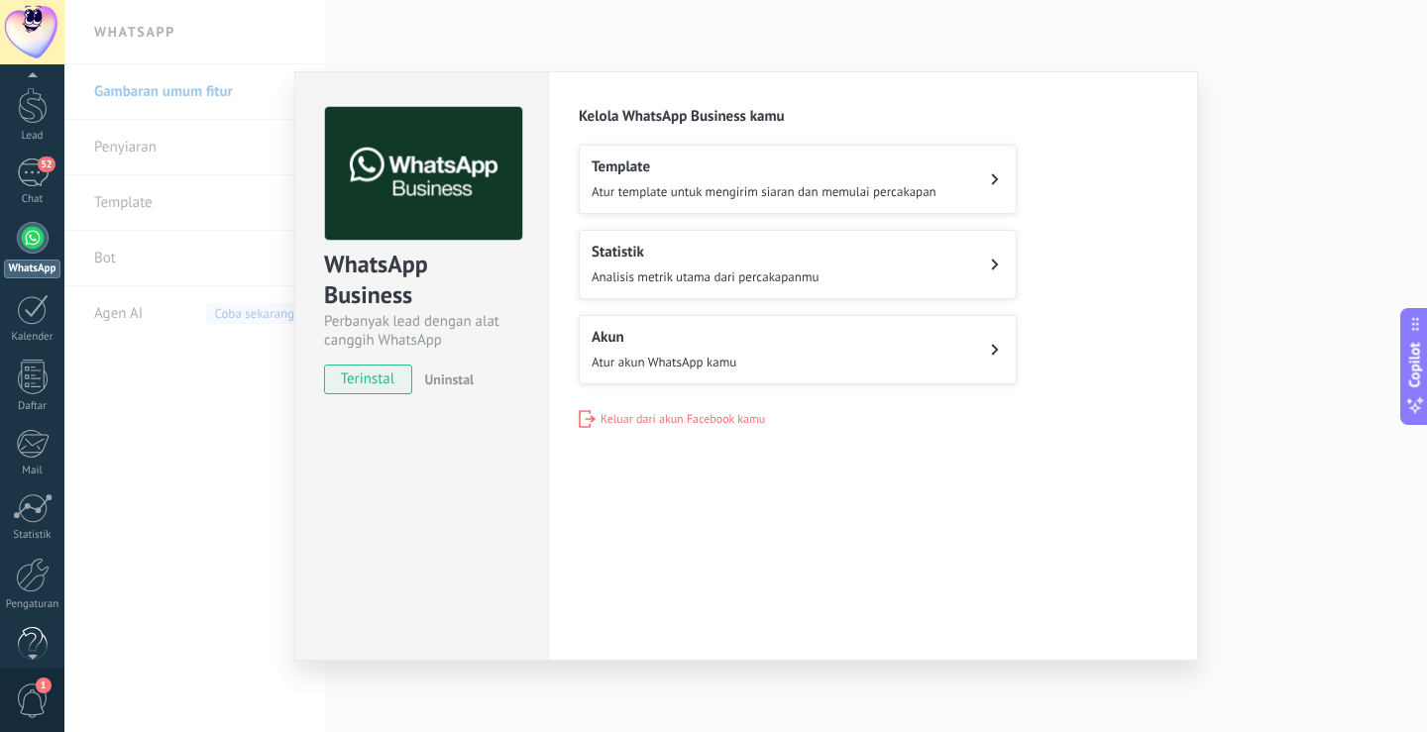
scroll to position [92, 0]
click at [32, 692] on span "1" at bounding box center [33, 701] width 34 height 35
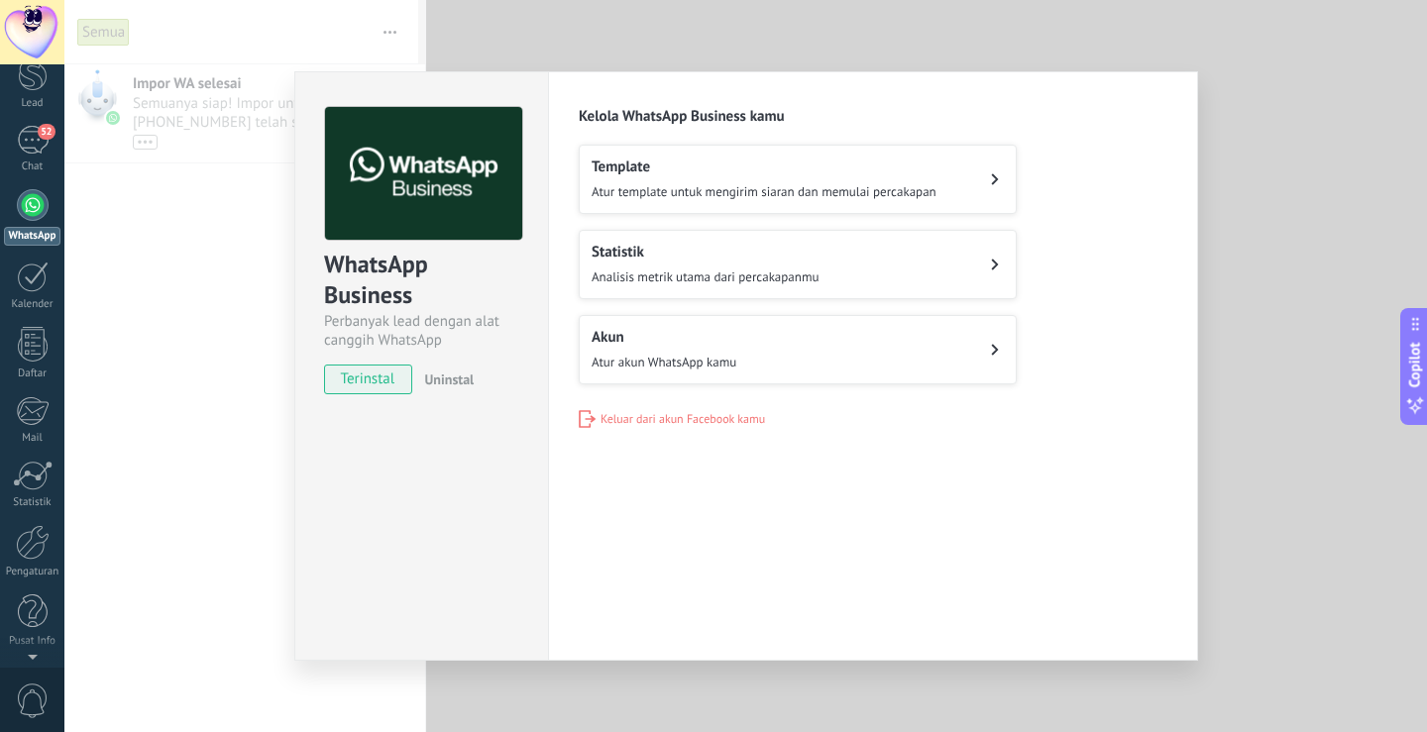
scroll to position [0, 0]
click at [193, 112] on div "WhatsApp Business Perbanyak lead dengan alat canggih WhatsApp terinstal Uninsta…" at bounding box center [745, 366] width 1362 height 732
